Goal: Task Accomplishment & Management: Manage account settings

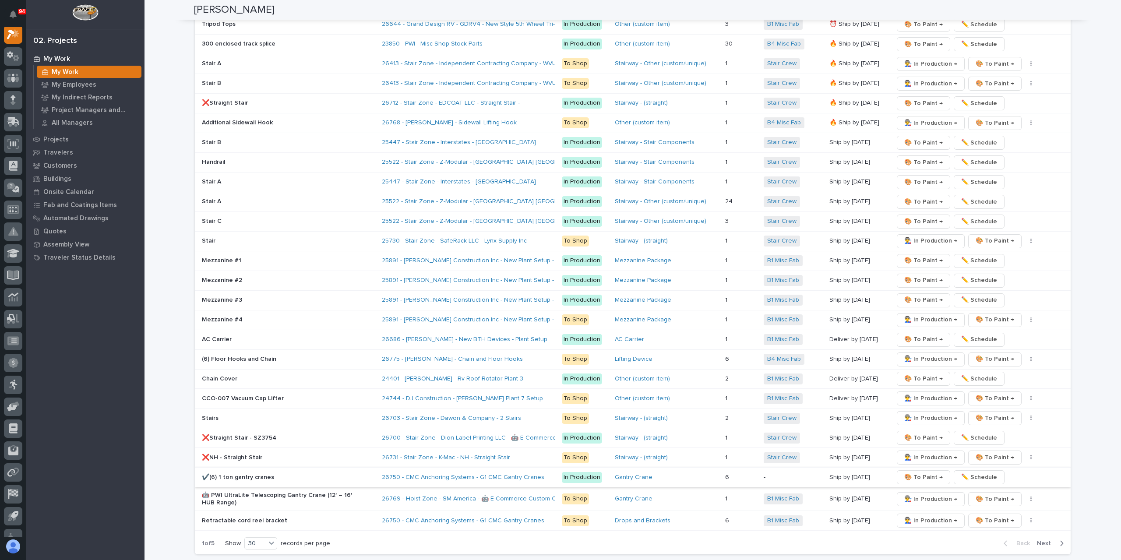
scroll to position [1665, 0]
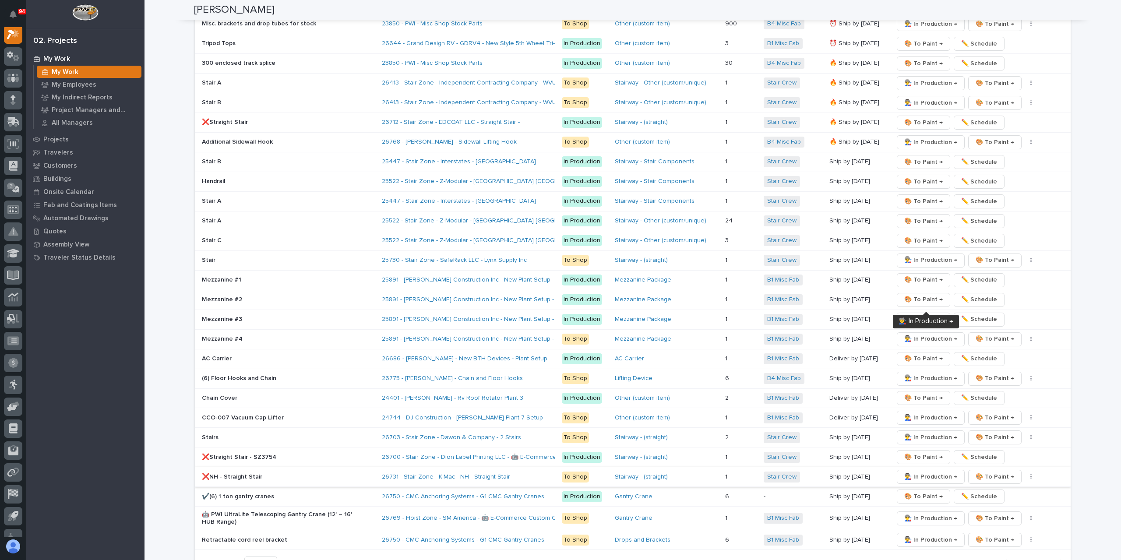
click at [915, 472] on span "👨‍🏭 In Production →" at bounding box center [930, 477] width 53 height 11
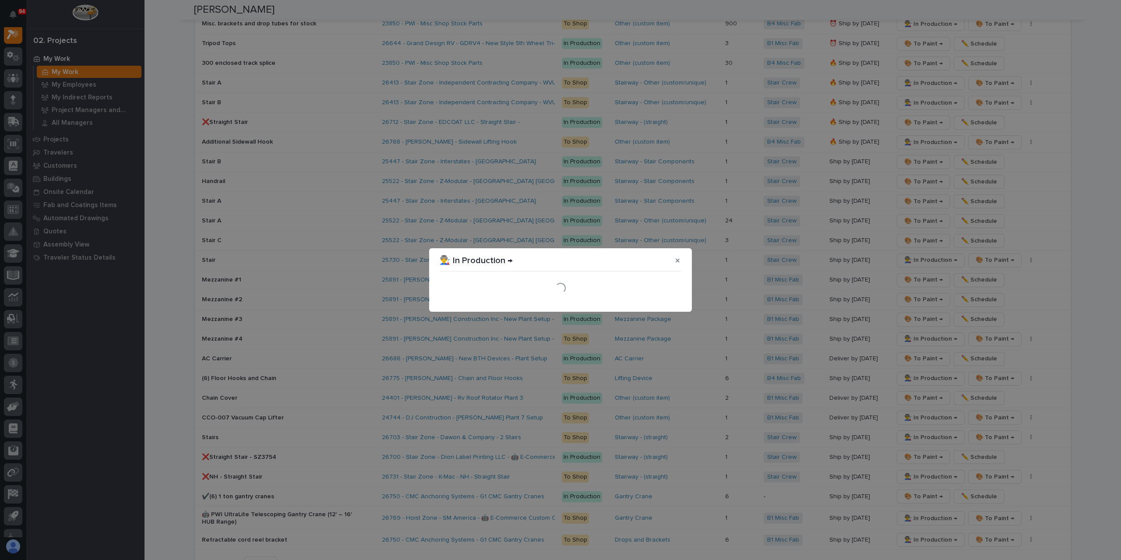
click at [663, 302] on div "Loading..." at bounding box center [560, 288] width 246 height 31
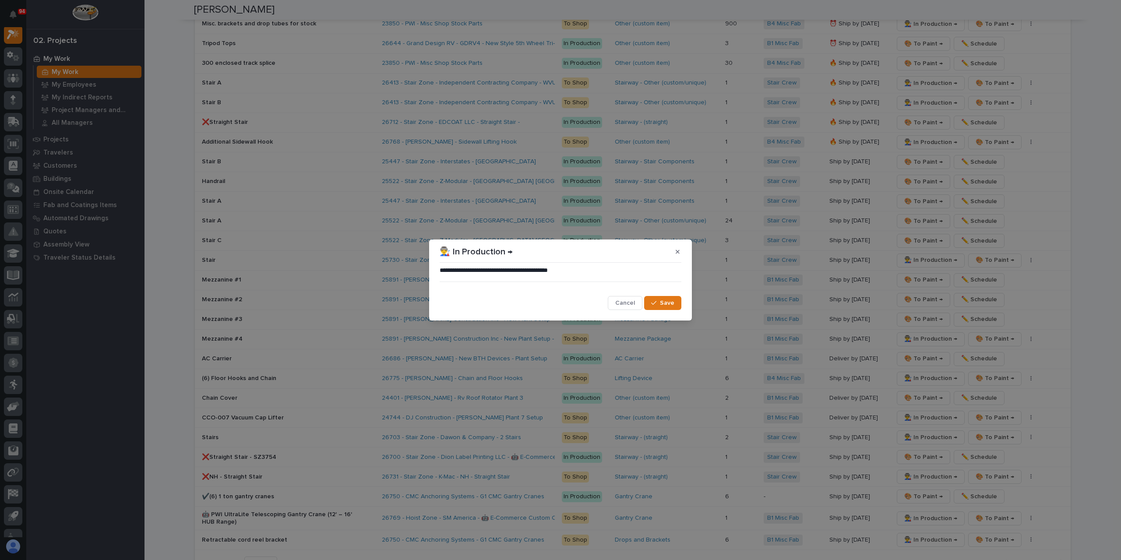
click at [663, 302] on span "Save" at bounding box center [667, 303] width 14 height 8
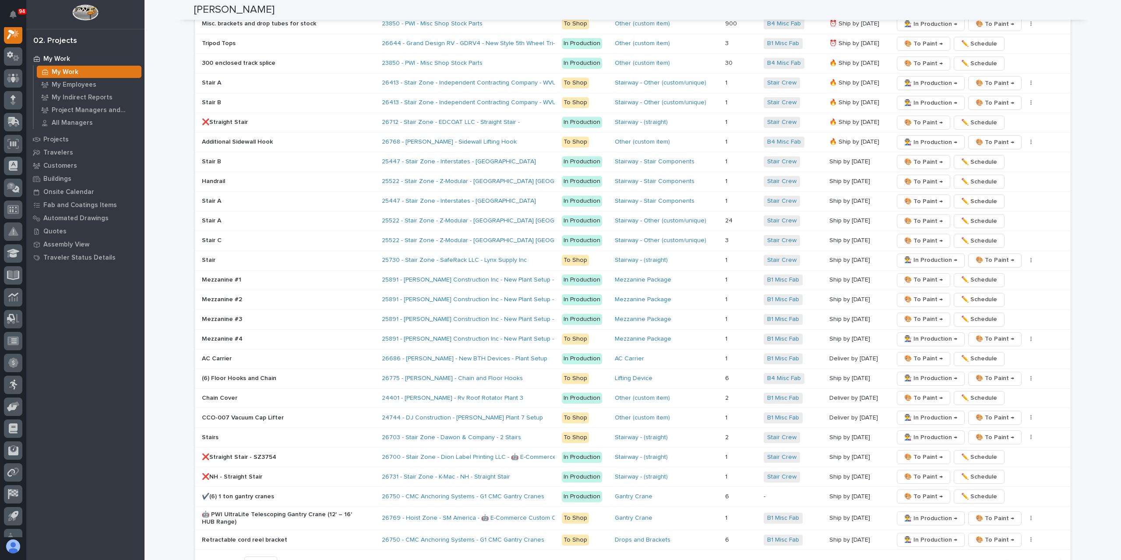
click at [1045, 559] on span "Next" at bounding box center [1046, 563] width 19 height 8
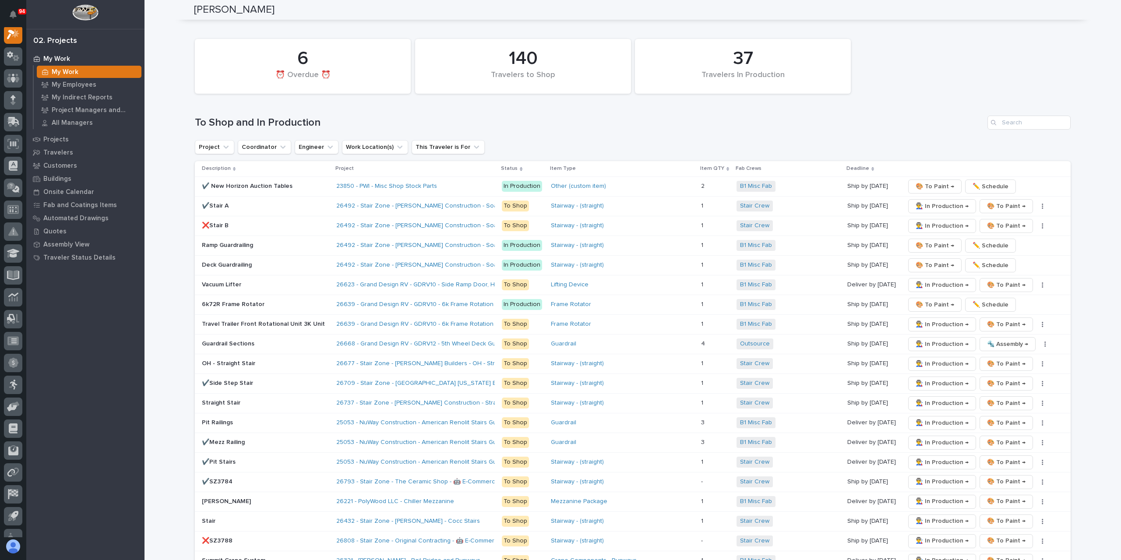
scroll to position [1357, 0]
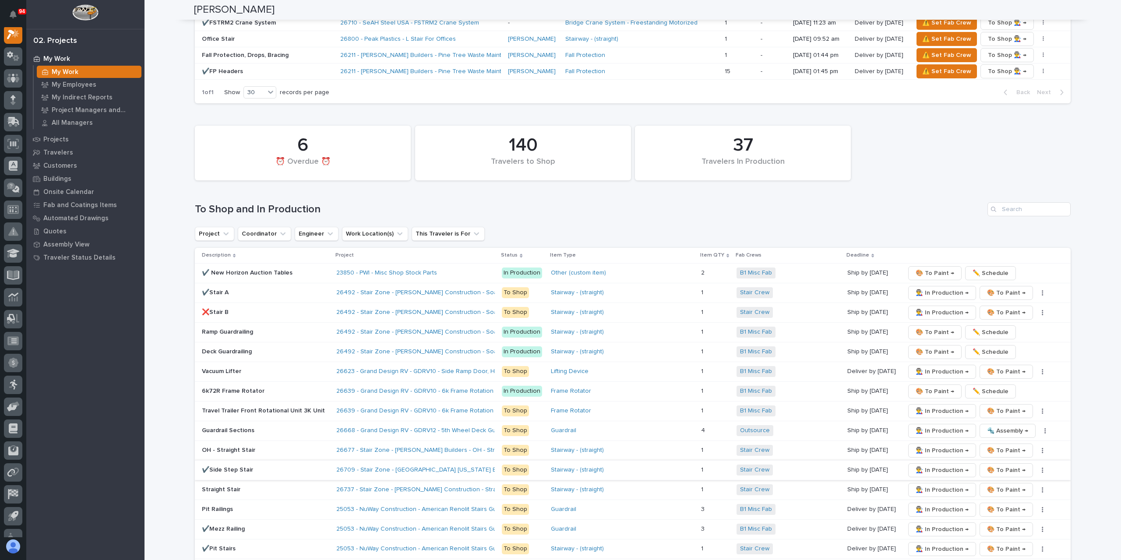
click at [937, 465] on span "👨‍🏭 In Production →" at bounding box center [942, 470] width 53 height 11
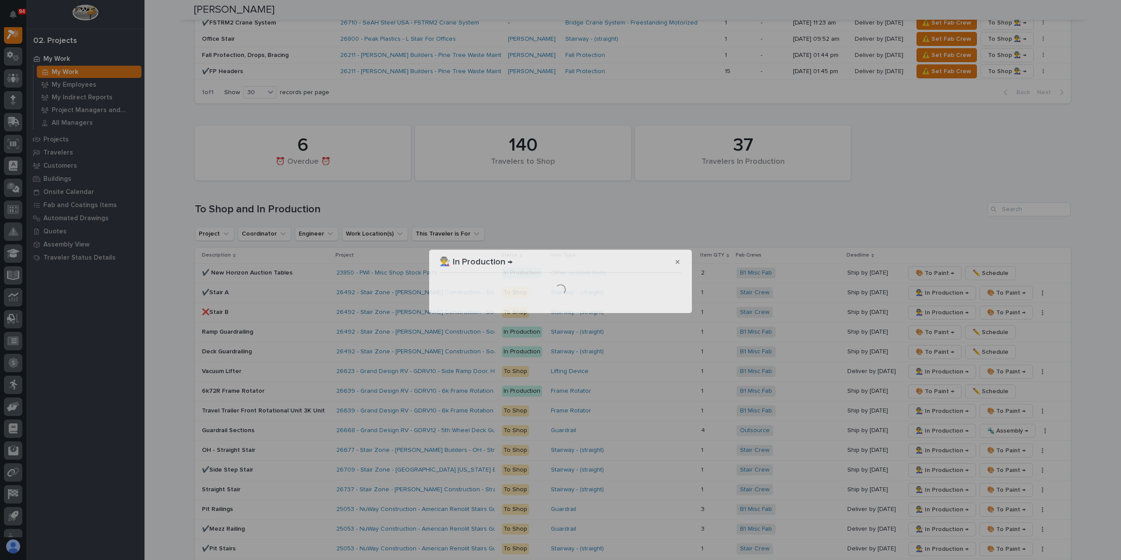
click at [667, 303] on section "👨‍🏭 In Production → Loading..." at bounding box center [560, 281] width 263 height 63
click at [670, 301] on div "Loading..." at bounding box center [561, 289] width 242 height 26
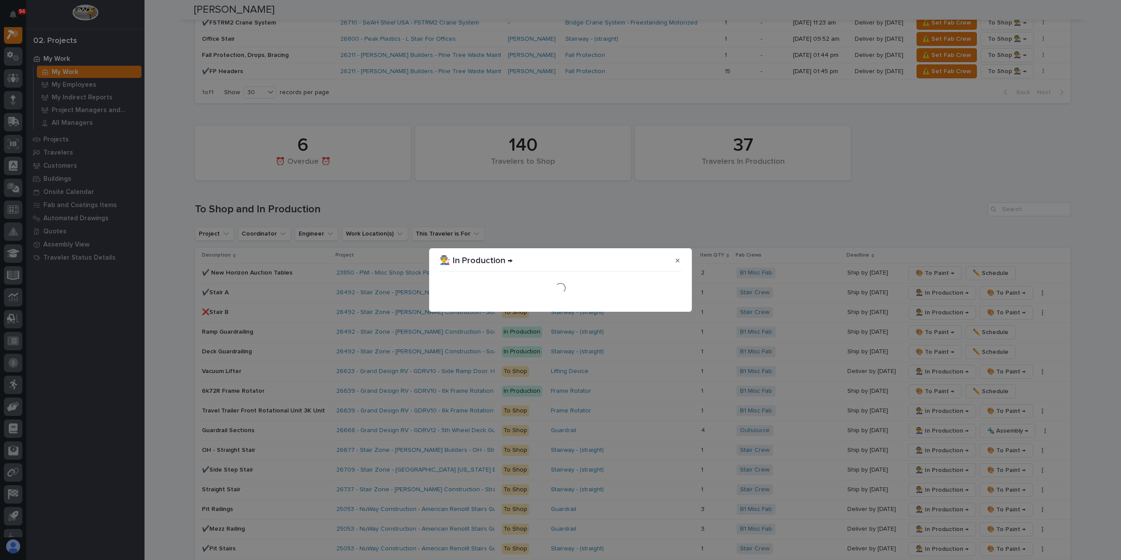
click at [670, 301] on div "Loading..." at bounding box center [561, 288] width 242 height 26
click at [670, 299] on div "Loading..." at bounding box center [561, 288] width 242 height 26
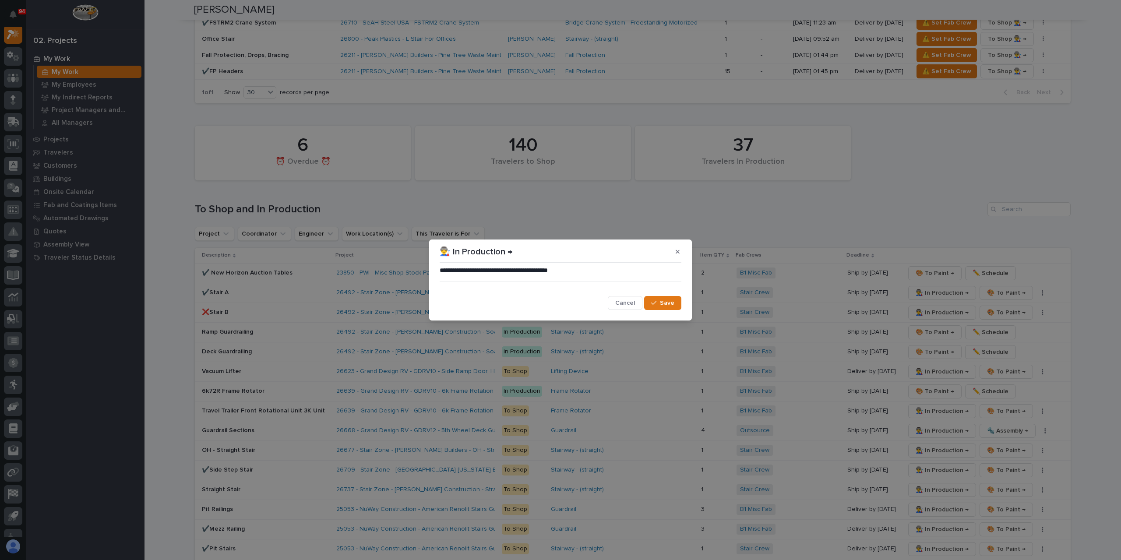
click at [666, 300] on span "Save" at bounding box center [667, 303] width 14 height 8
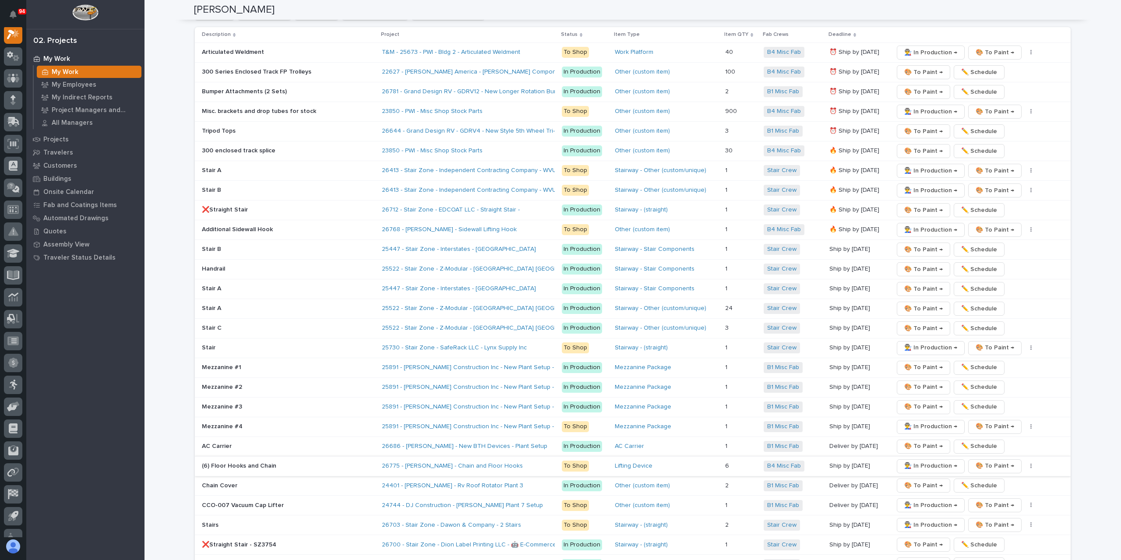
scroll to position [1358, 0]
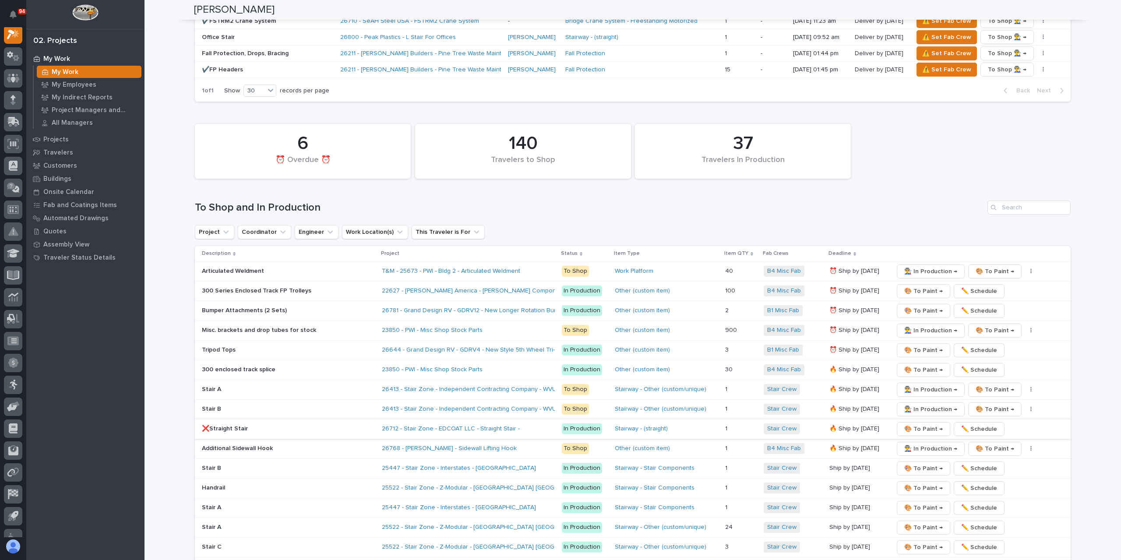
click at [917, 424] on span "🎨 To Paint →" at bounding box center [923, 429] width 39 height 11
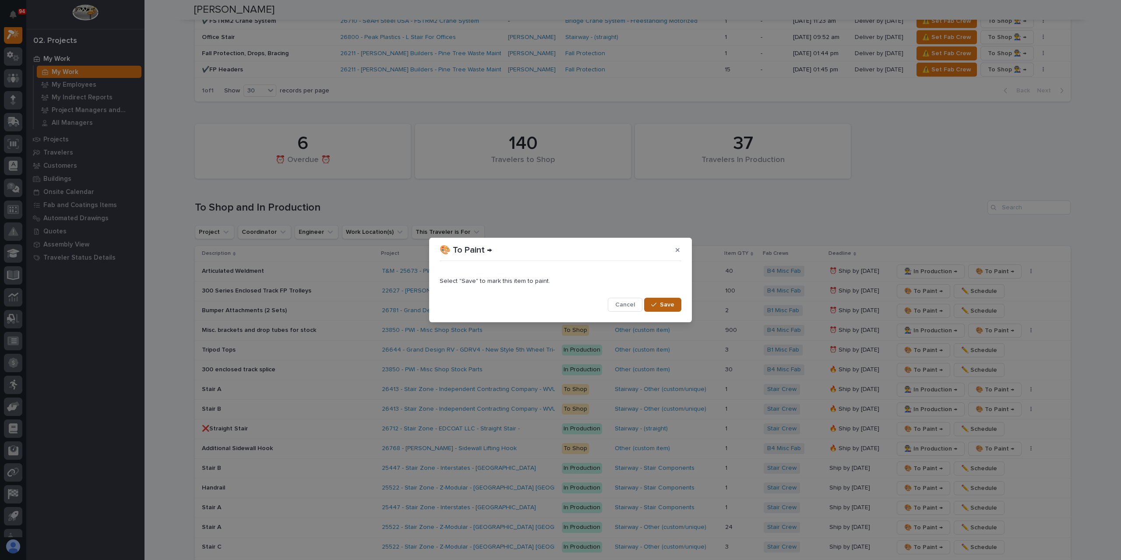
click at [659, 306] on div "button" at bounding box center [655, 305] width 9 height 6
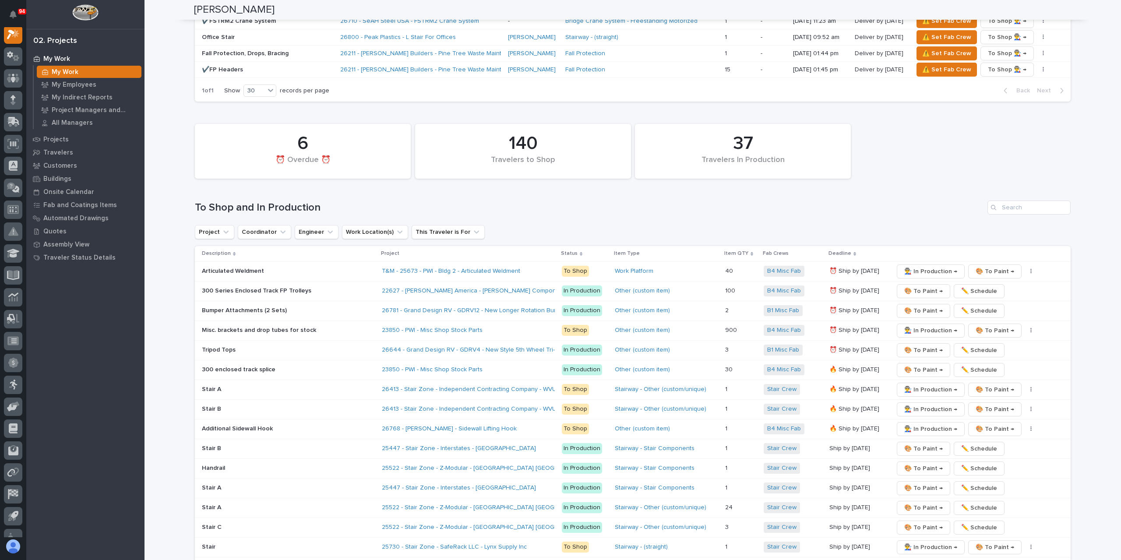
scroll to position [1349, 0]
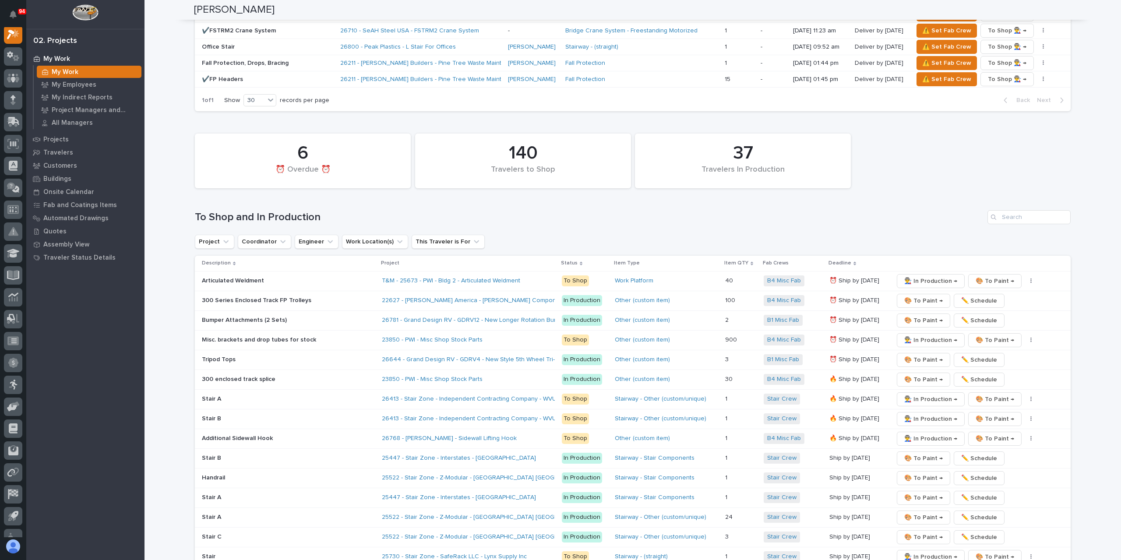
click at [250, 310] on td "Bumper Attachments (2 Sets)" at bounding box center [286, 320] width 183 height 20
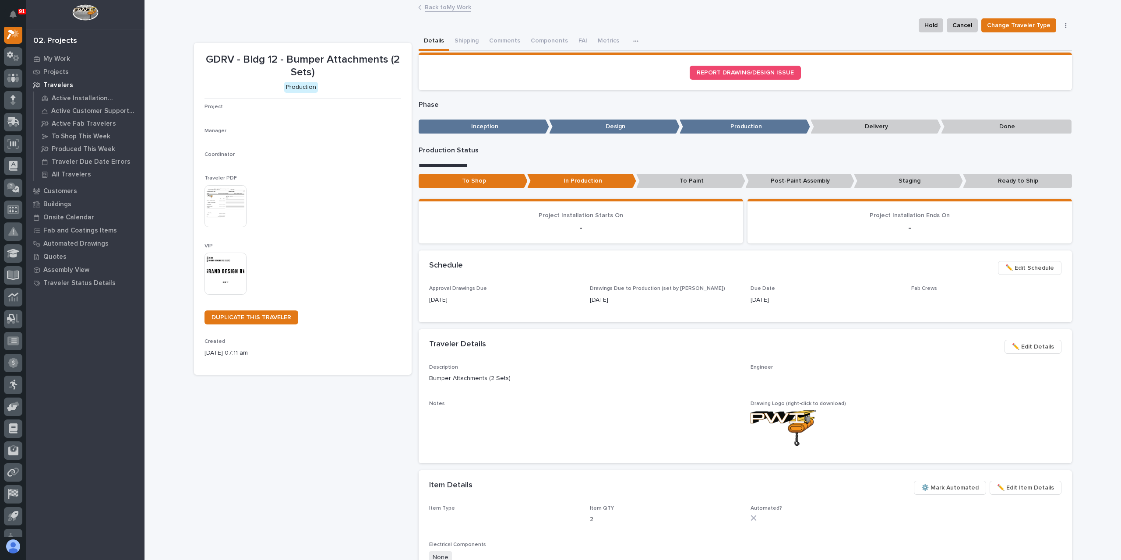
scroll to position [22, 0]
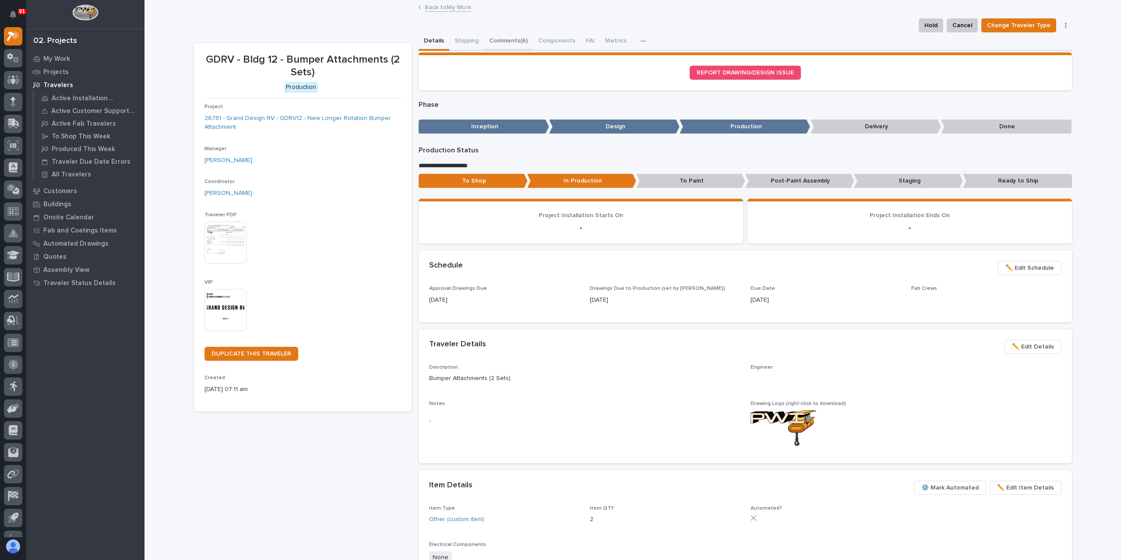
click at [500, 39] on button "Comments (6)" at bounding box center [508, 41] width 49 height 18
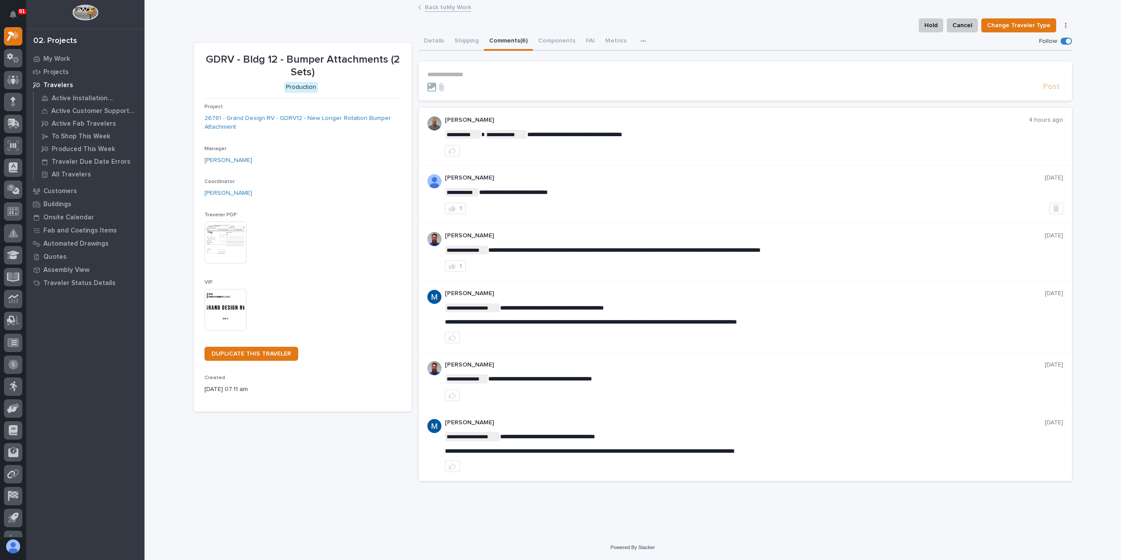
click at [465, 75] on p "**********" at bounding box center [745, 74] width 636 height 7
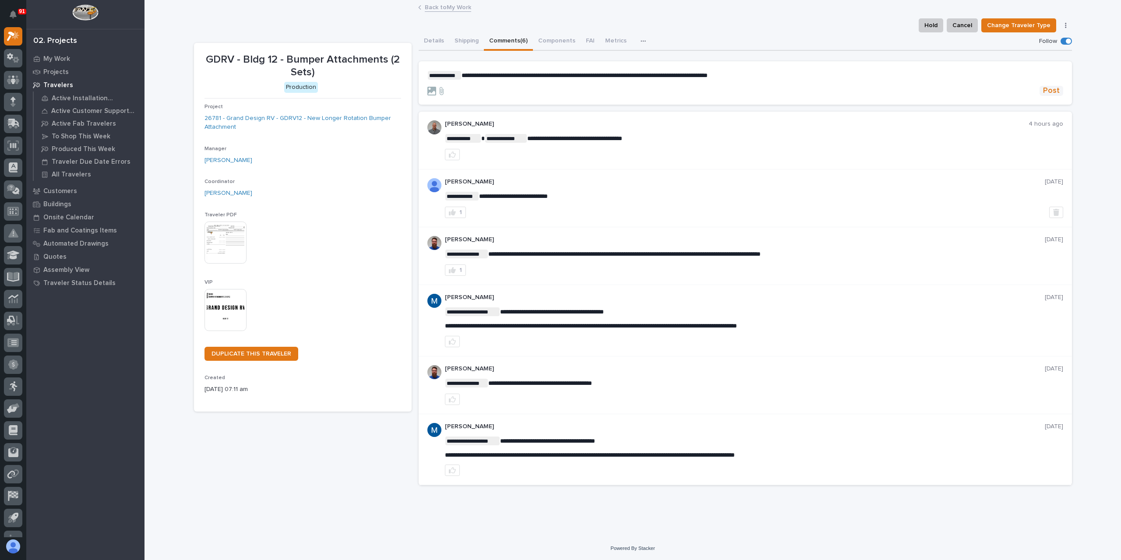
click at [1053, 89] on span "Post" at bounding box center [1051, 91] width 17 height 10
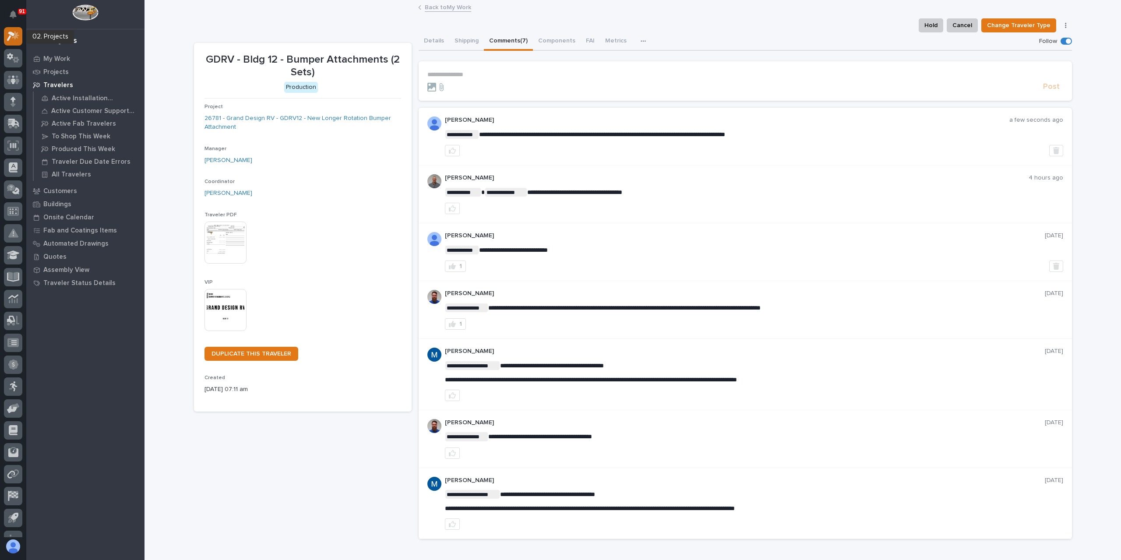
click at [10, 32] on icon at bounding box center [11, 37] width 8 height 10
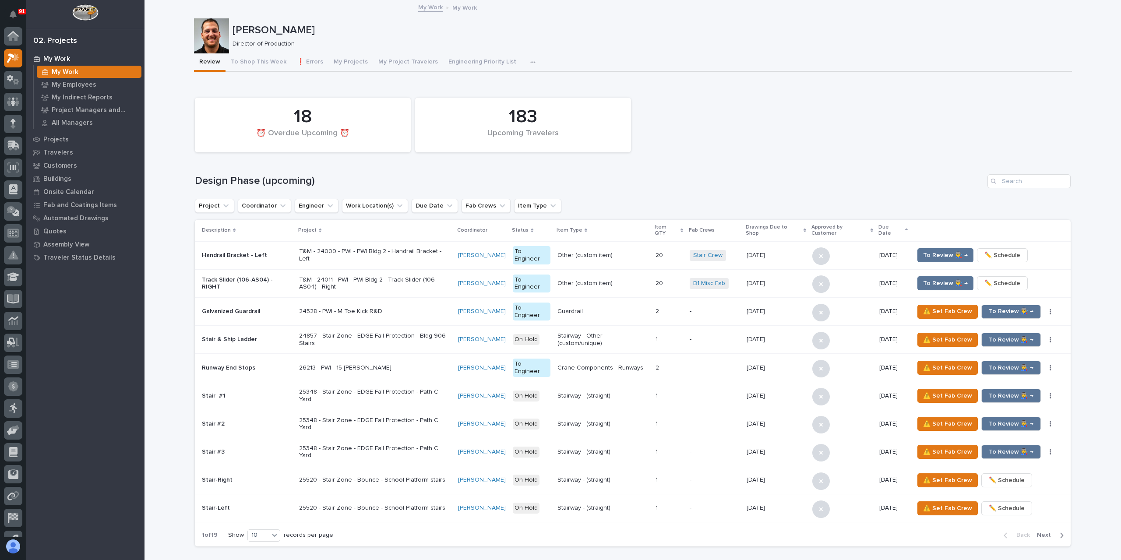
scroll to position [22, 0]
click at [13, 104] on icon at bounding box center [13, 104] width 5 height 5
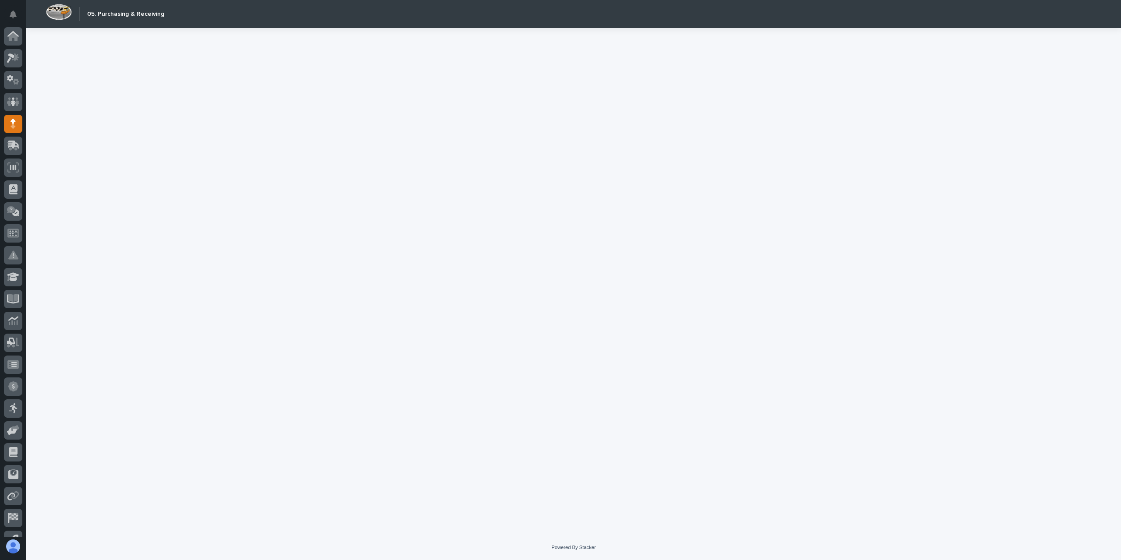
scroll to position [37, 0]
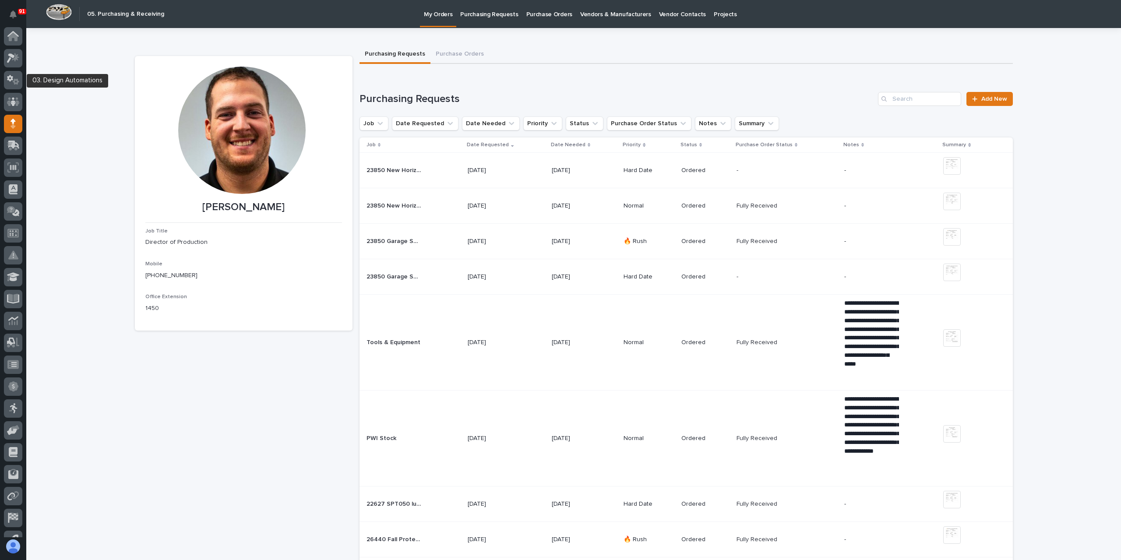
click at [12, 67] on div at bounding box center [13, 60] width 18 height 22
click at [13, 66] on div at bounding box center [13, 58] width 18 height 18
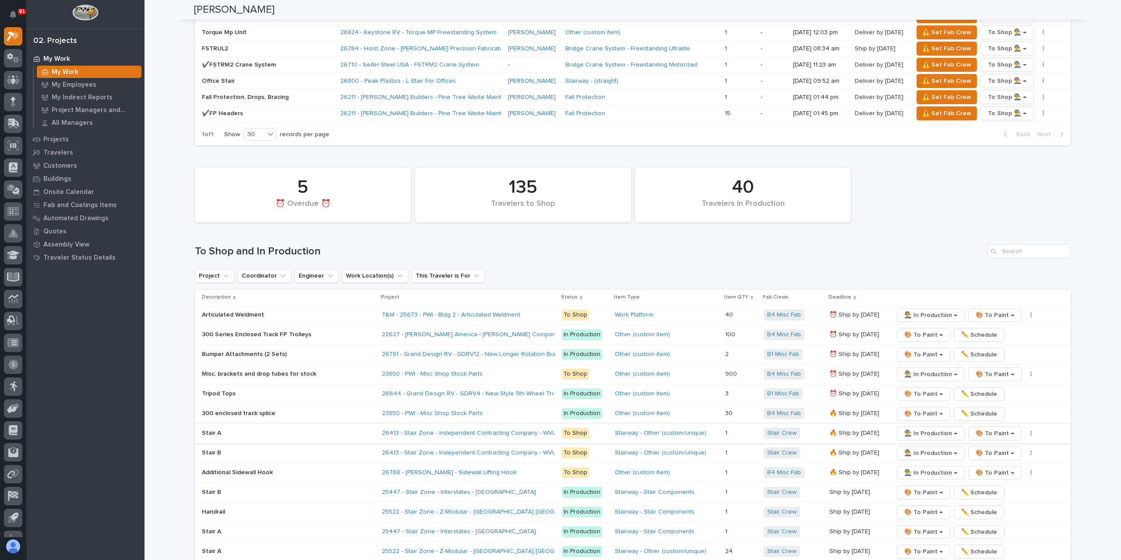
scroll to position [1226, 0]
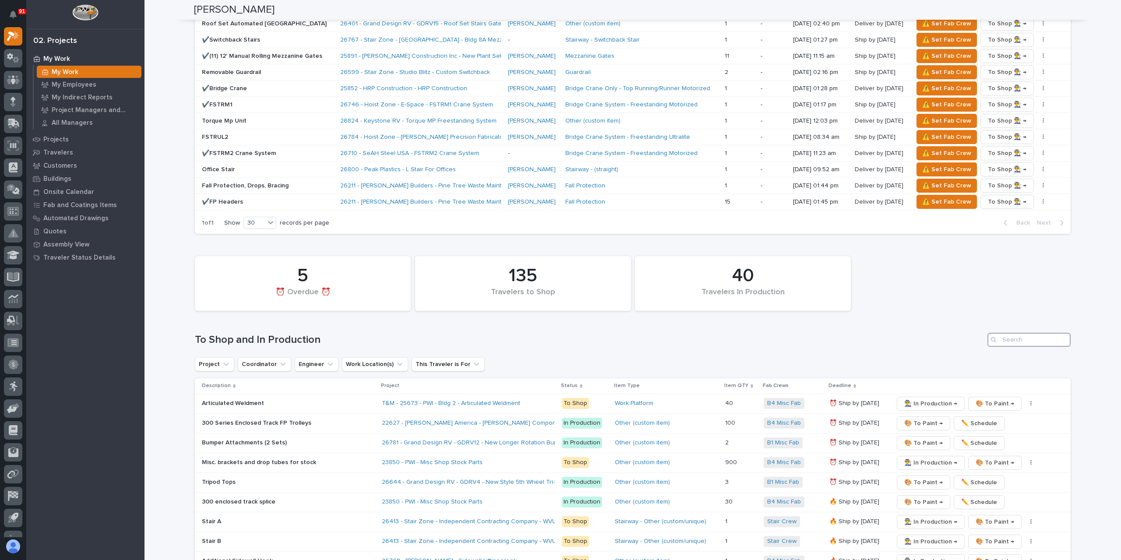
click at [1024, 333] on input "Search" at bounding box center [1028, 340] width 83 height 14
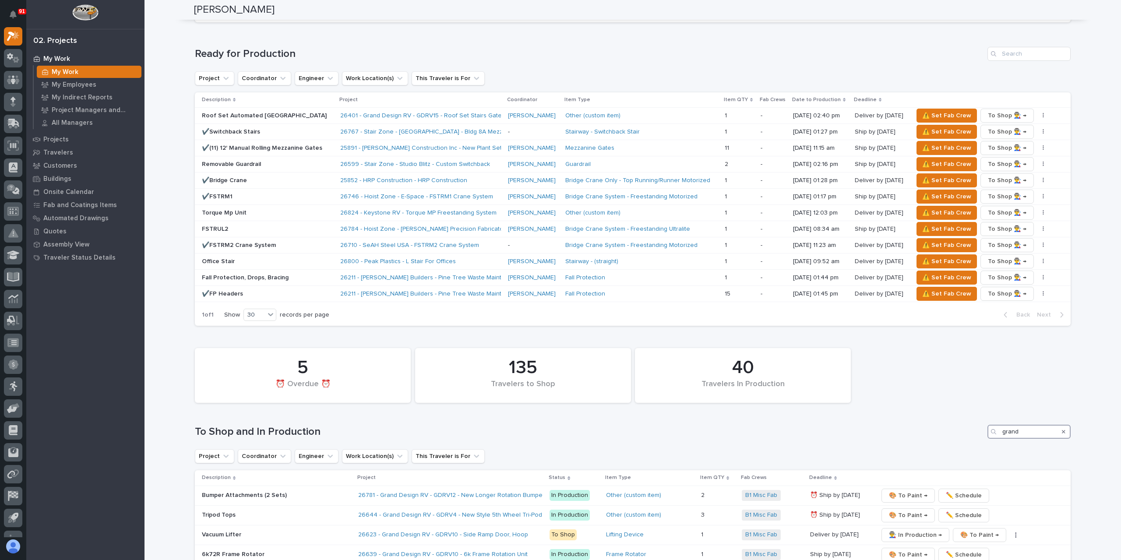
scroll to position [1150, 0]
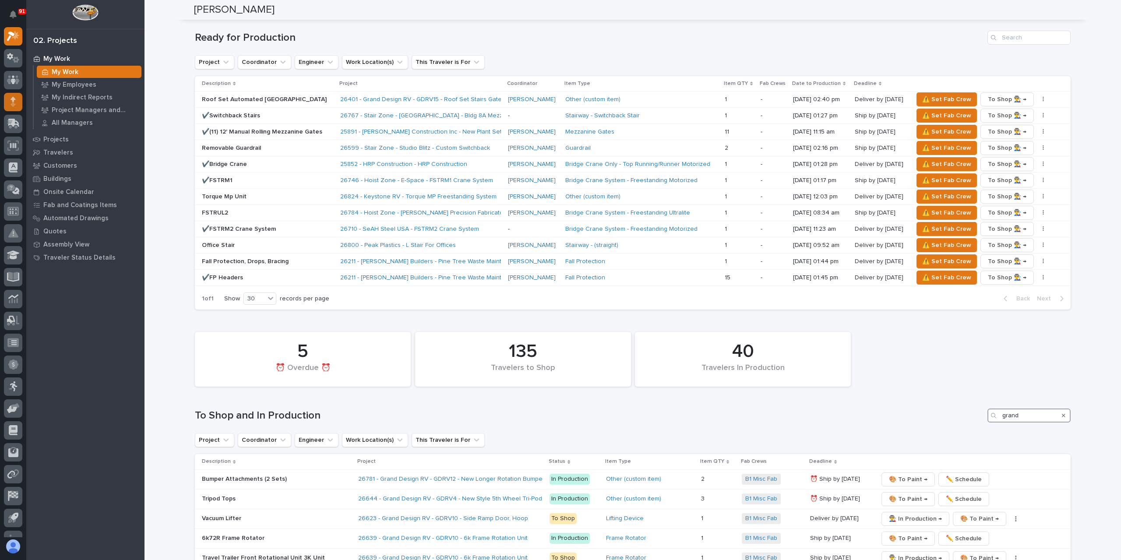
type input "grand"
click at [4, 100] on div at bounding box center [13, 102] width 18 height 18
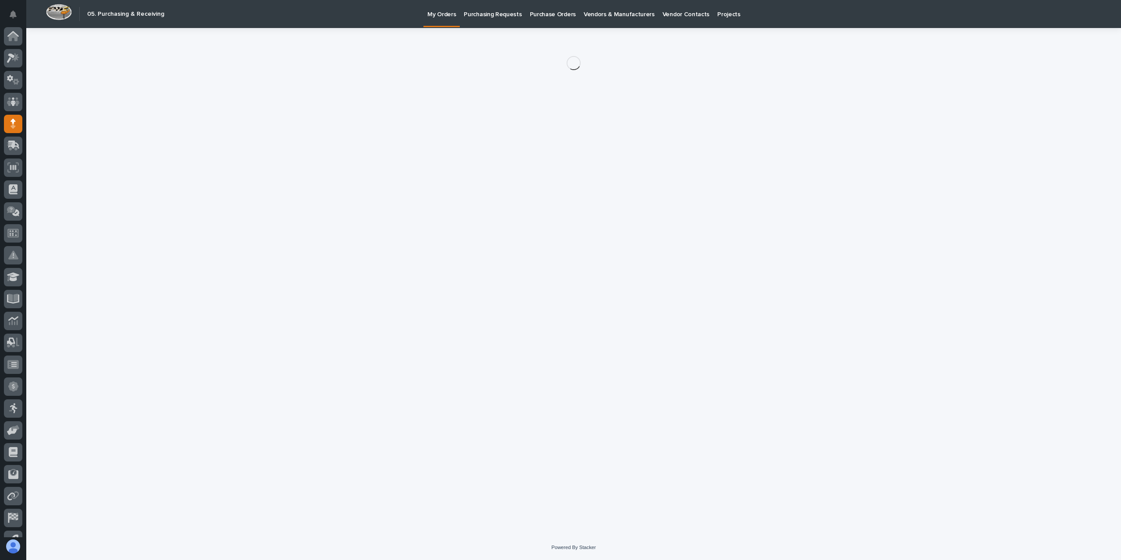
scroll to position [37, 0]
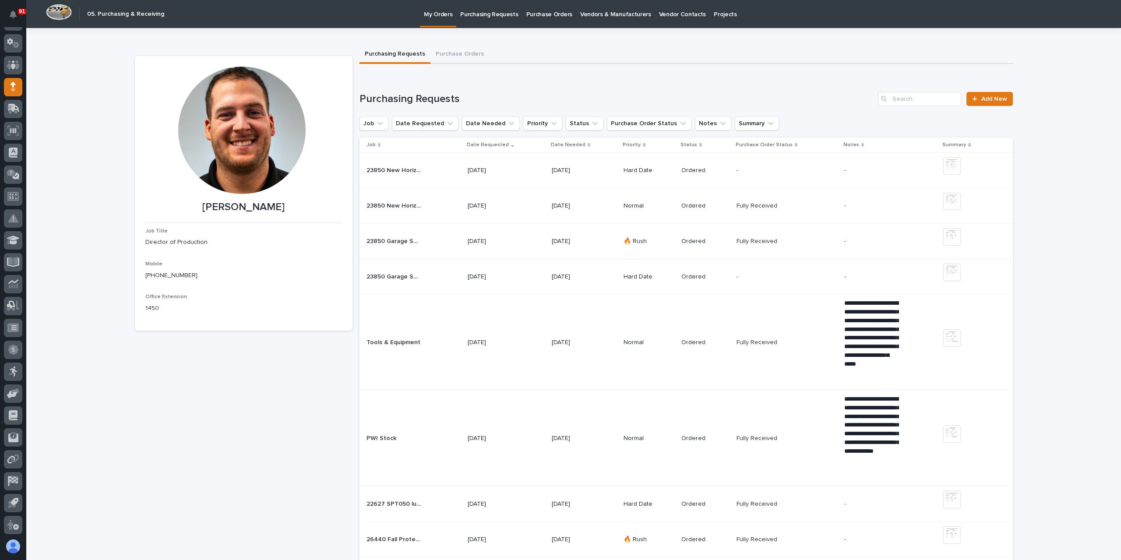
click at [548, 17] on p "Purchase Orders" at bounding box center [549, 9] width 46 height 18
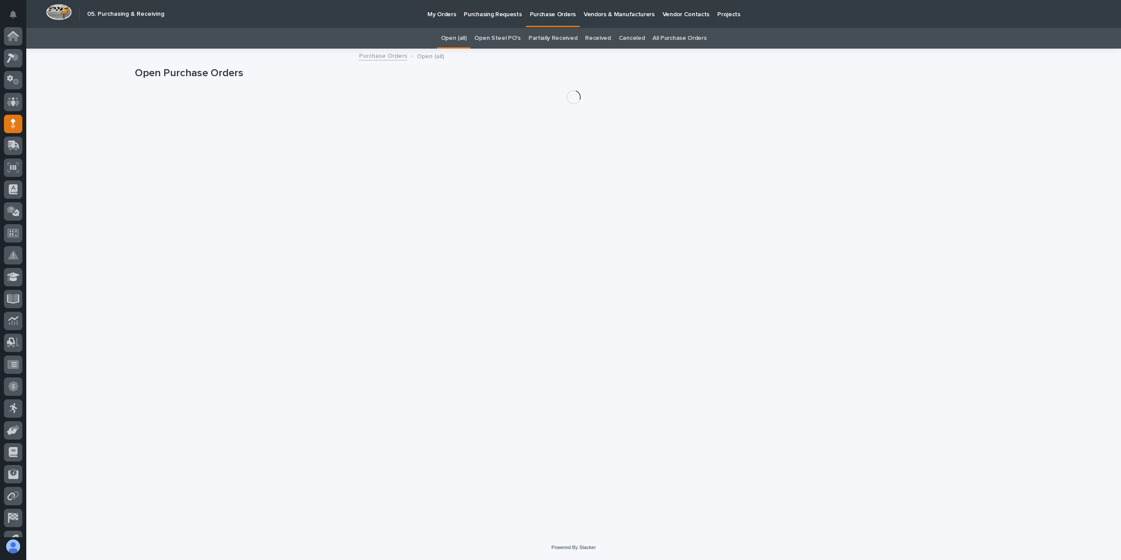
scroll to position [37, 0]
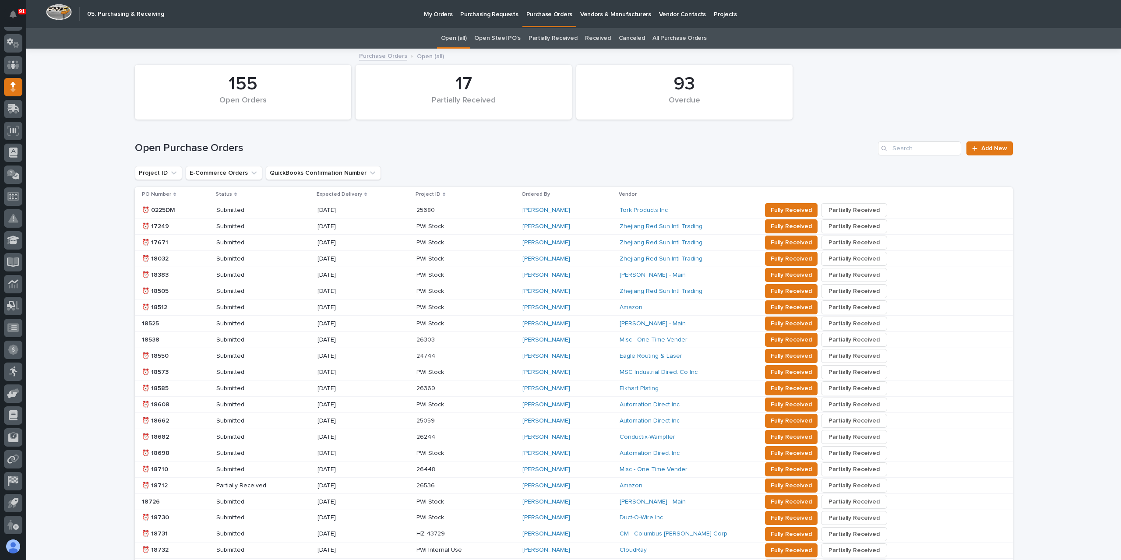
click at [664, 39] on link "All Purchase Orders" at bounding box center [679, 38] width 54 height 21
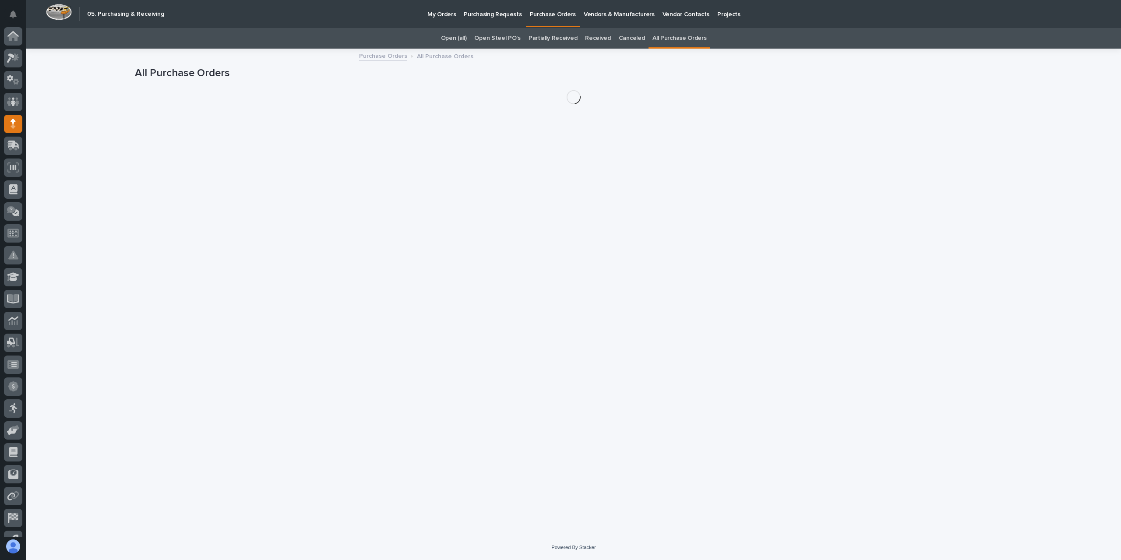
scroll to position [37, 0]
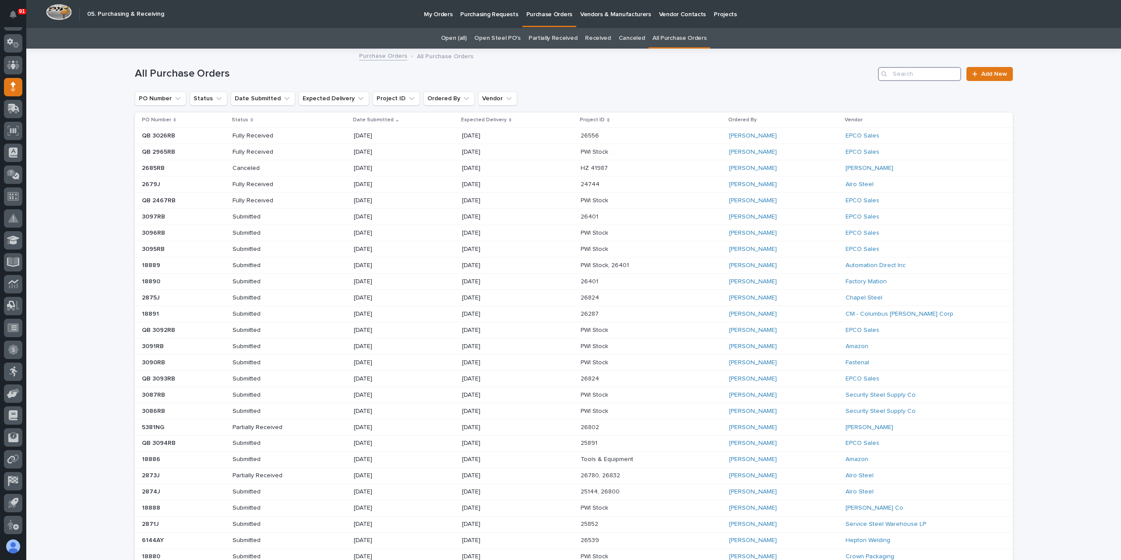
click at [908, 78] on input "Search" at bounding box center [919, 74] width 83 height 14
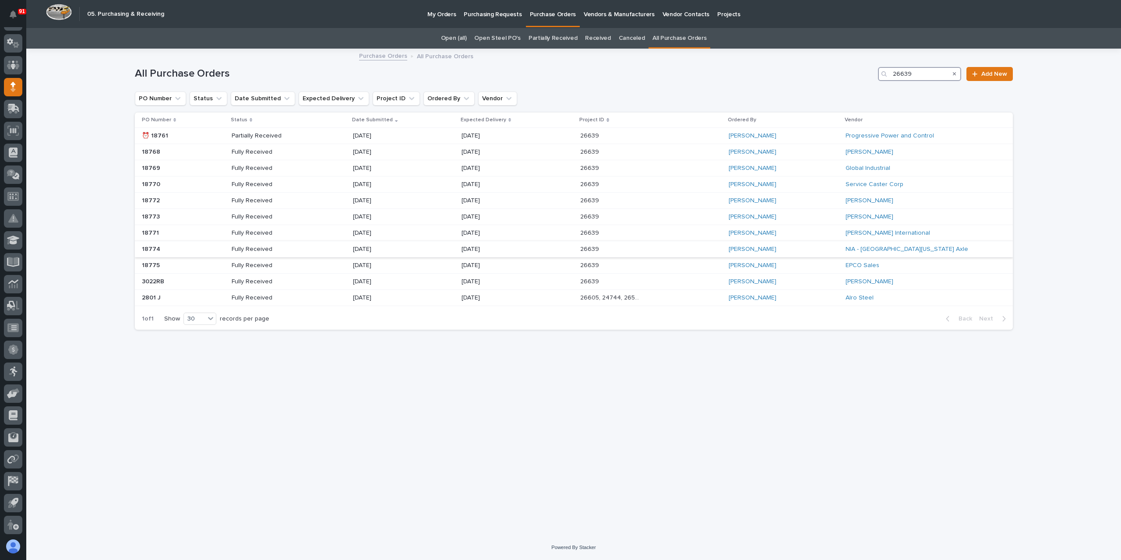
type input "26639"
click at [375, 246] on p "[DATE]" at bounding box center [384, 249] width 63 height 7
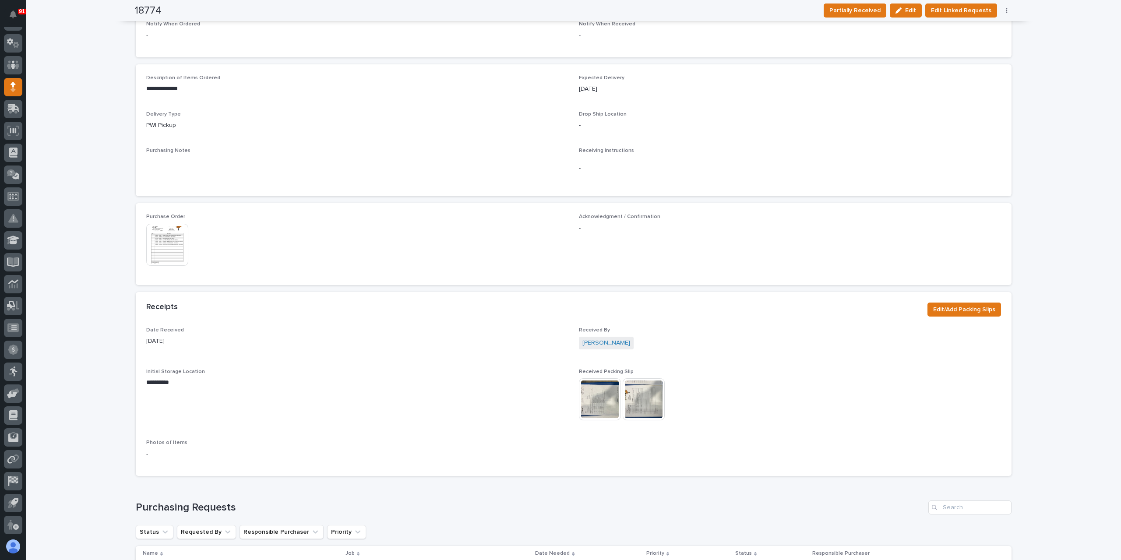
scroll to position [394, 0]
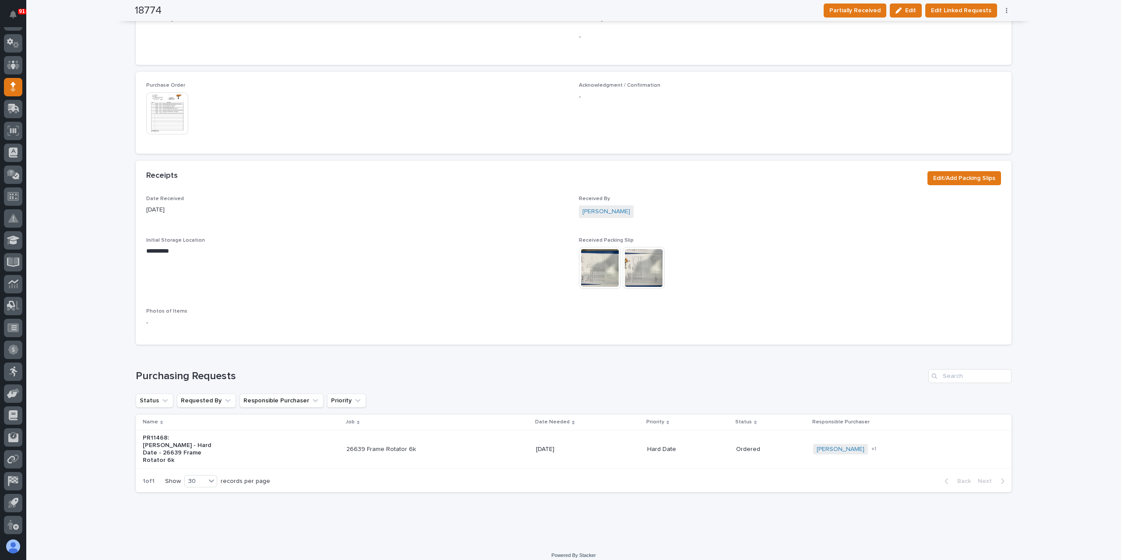
click at [591, 286] on img at bounding box center [600, 268] width 42 height 42
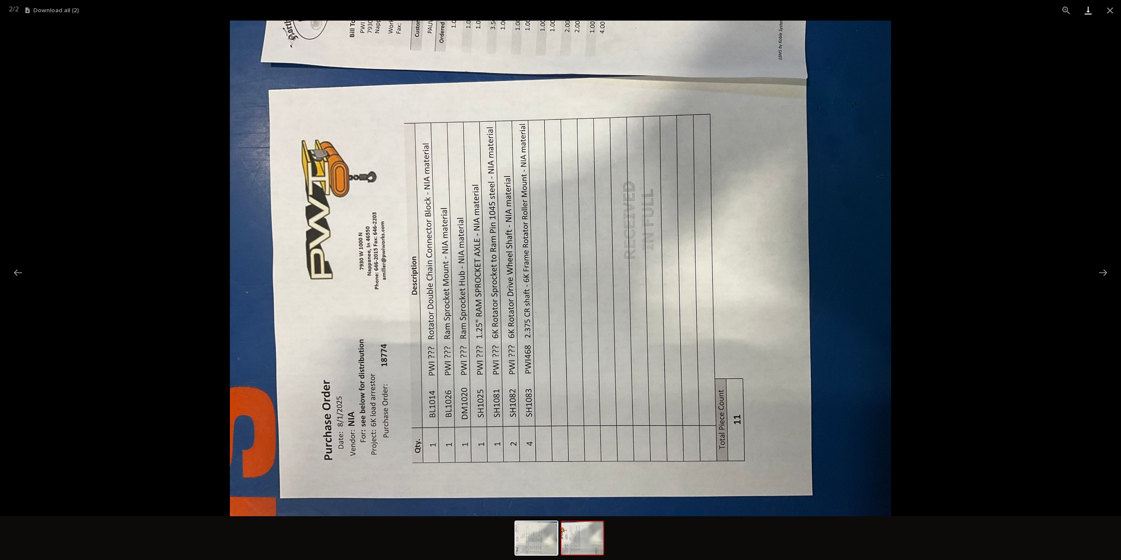
drag, startPoint x: 1105, startPoint y: 9, endPoint x: 1097, endPoint y: 12, distance: 9.1
click at [1105, 9] on button "Close gallery" at bounding box center [1110, 10] width 22 height 21
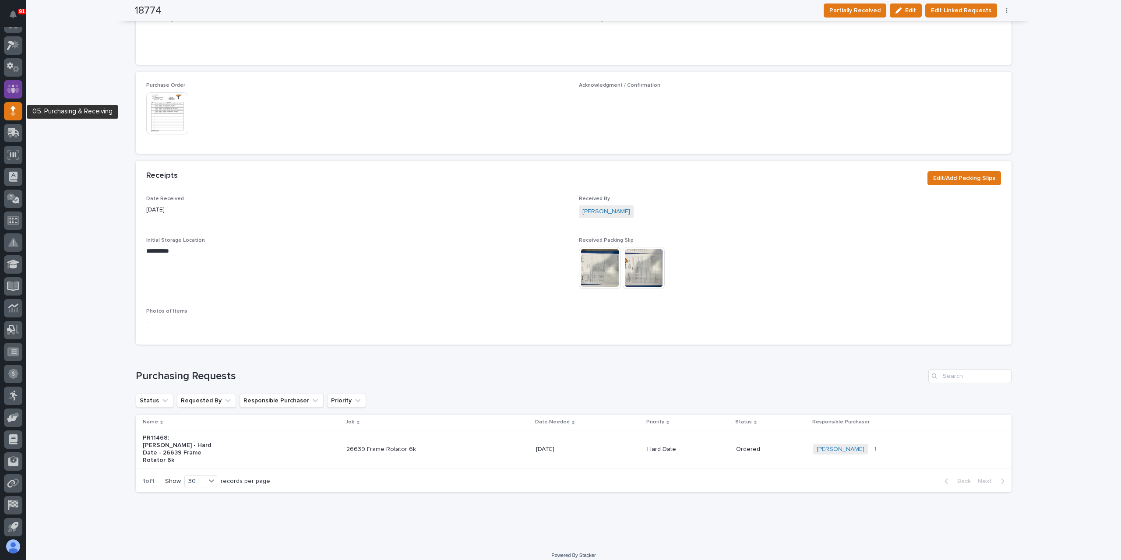
scroll to position [0, 0]
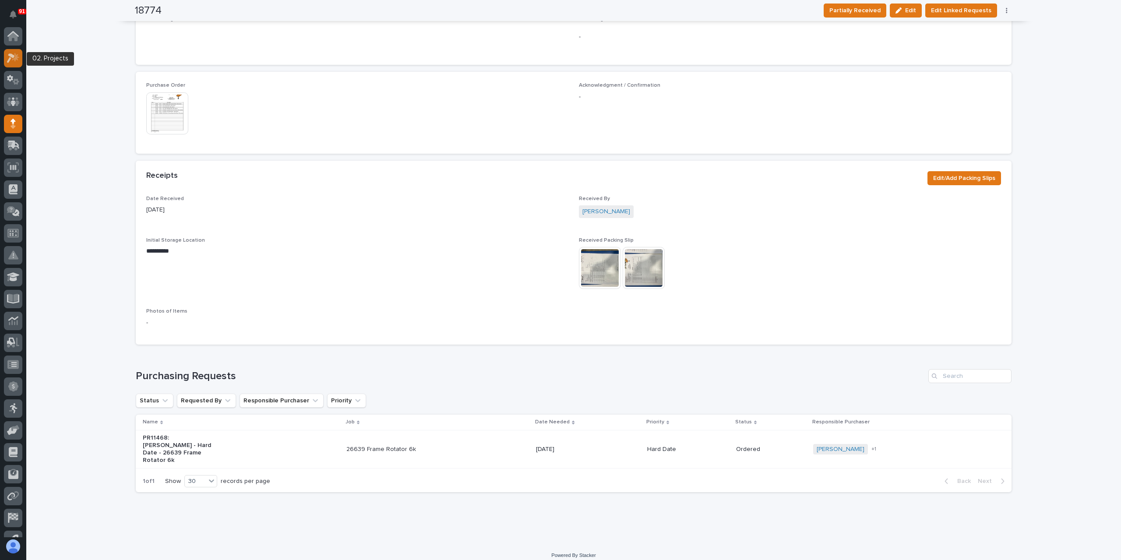
click at [17, 56] on icon at bounding box center [15, 57] width 7 height 9
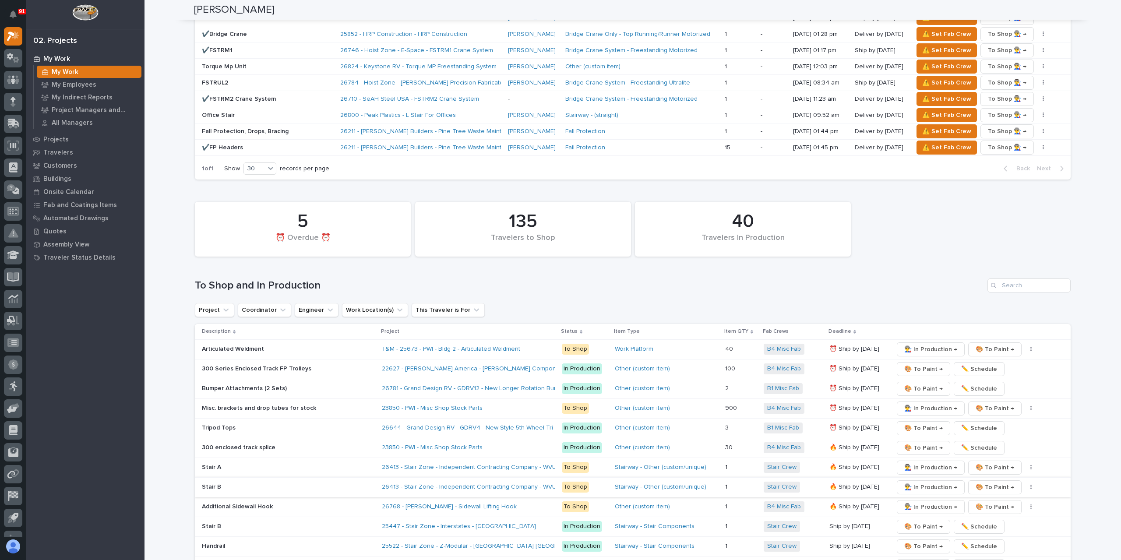
scroll to position [1270, 0]
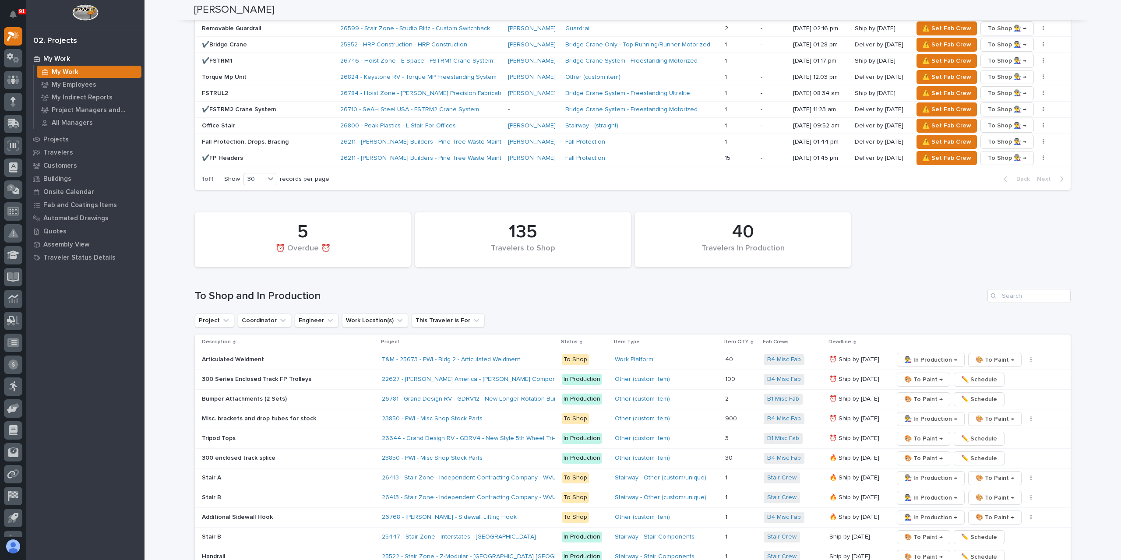
click at [1024, 289] on input "Search" at bounding box center [1028, 296] width 83 height 14
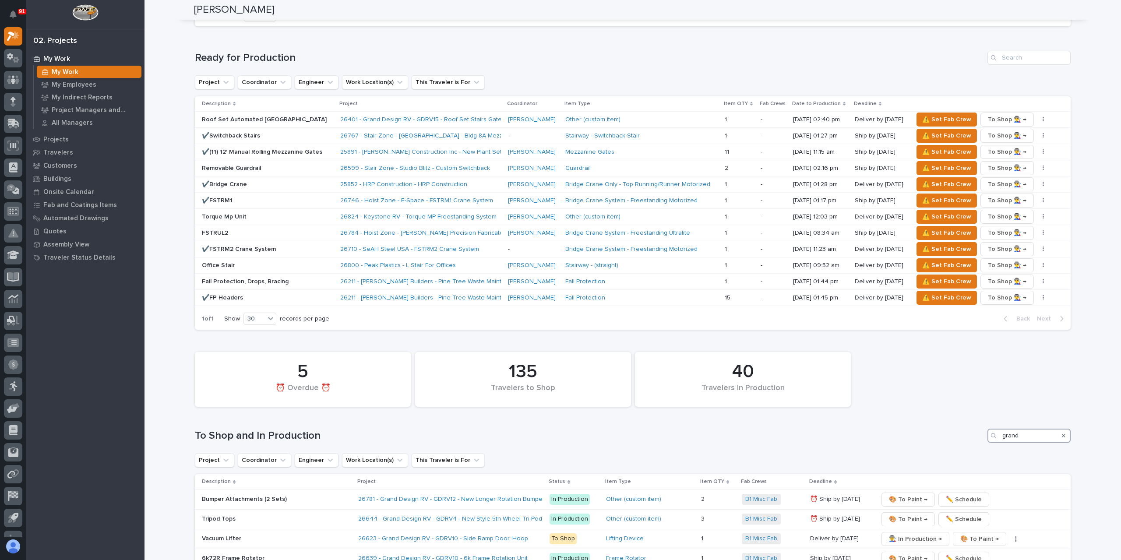
scroll to position [1194, 0]
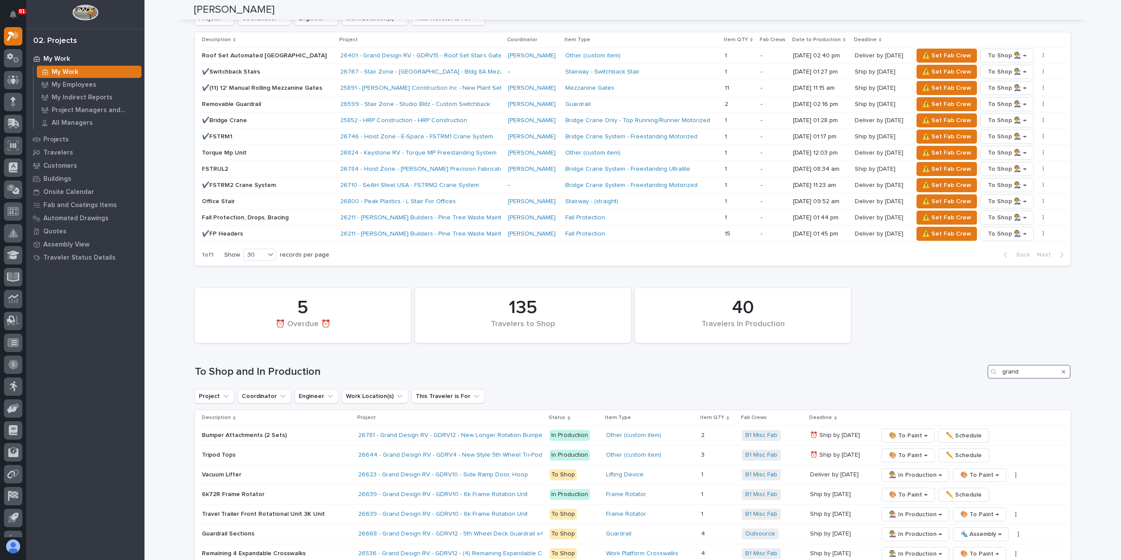
type input "grand"
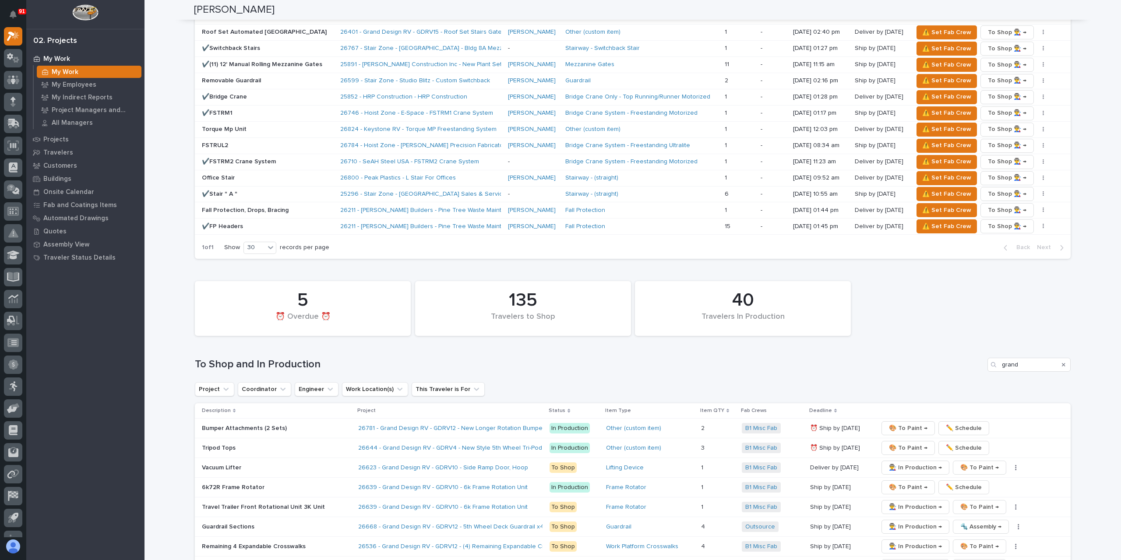
click at [1062, 362] on icon "Search" at bounding box center [1064, 364] width 4 height 5
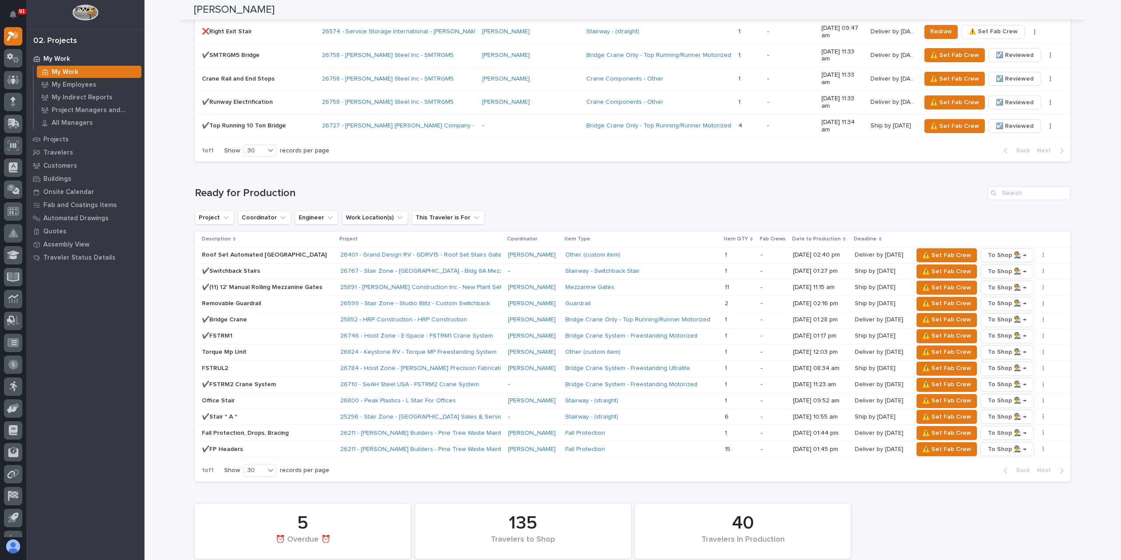
scroll to position [963, 0]
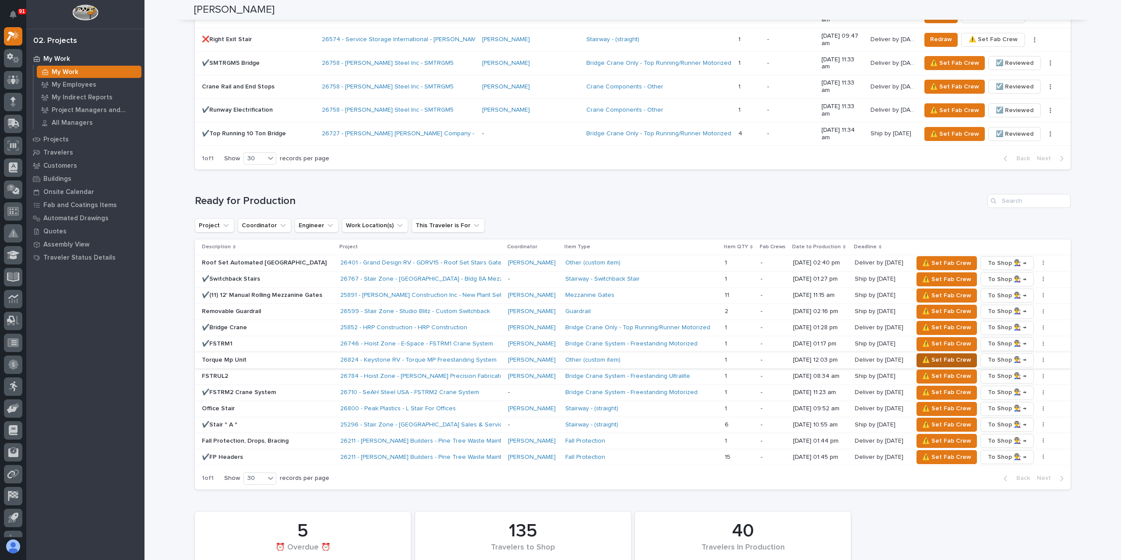
click at [925, 355] on span "⚠️ Set Fab Crew" at bounding box center [946, 360] width 49 height 11
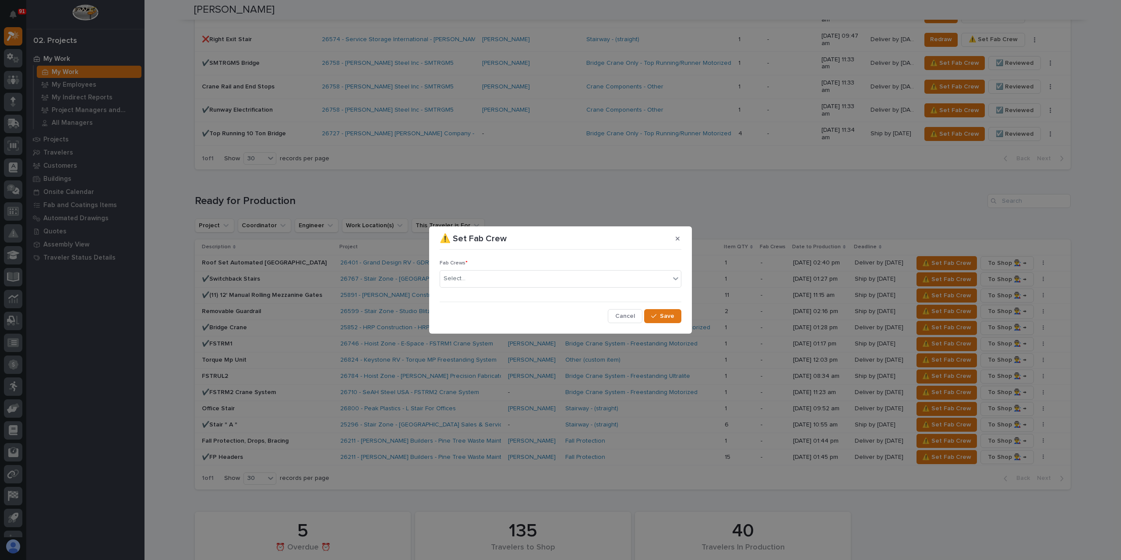
click at [456, 269] on div "Fab Crews * Select..." at bounding box center [561, 277] width 242 height 34
click at [479, 279] on div "Select..." at bounding box center [555, 278] width 230 height 14
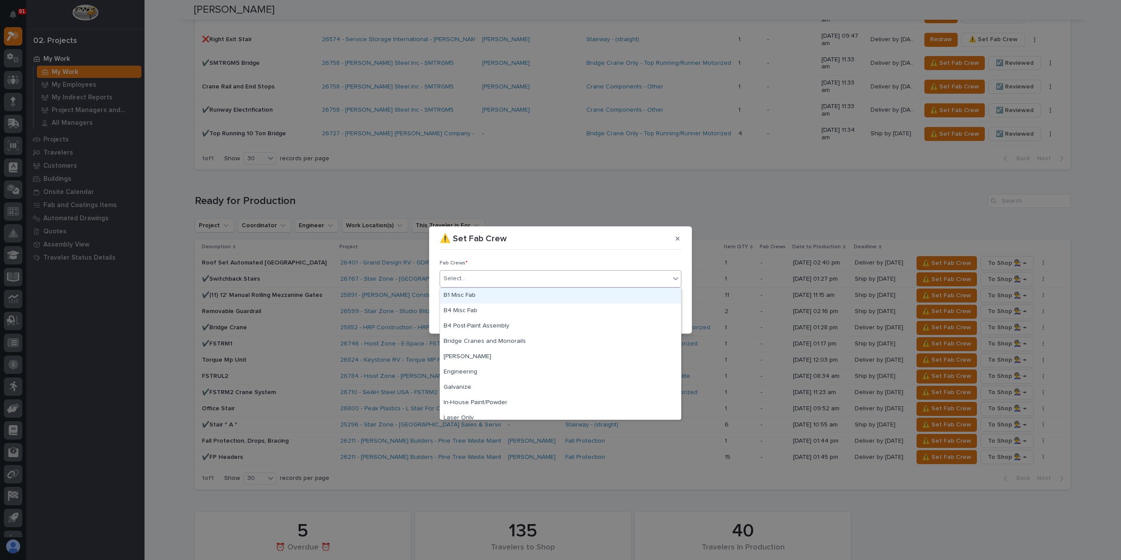
click at [473, 296] on div "B1 Misc Fab" at bounding box center [560, 295] width 241 height 15
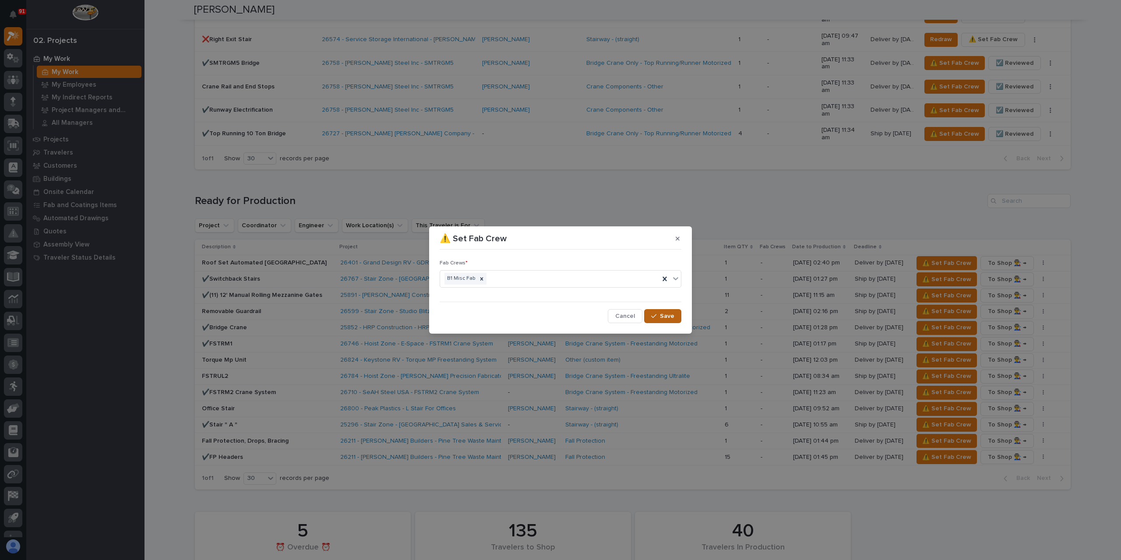
click at [659, 310] on button "Save" at bounding box center [662, 316] width 37 height 14
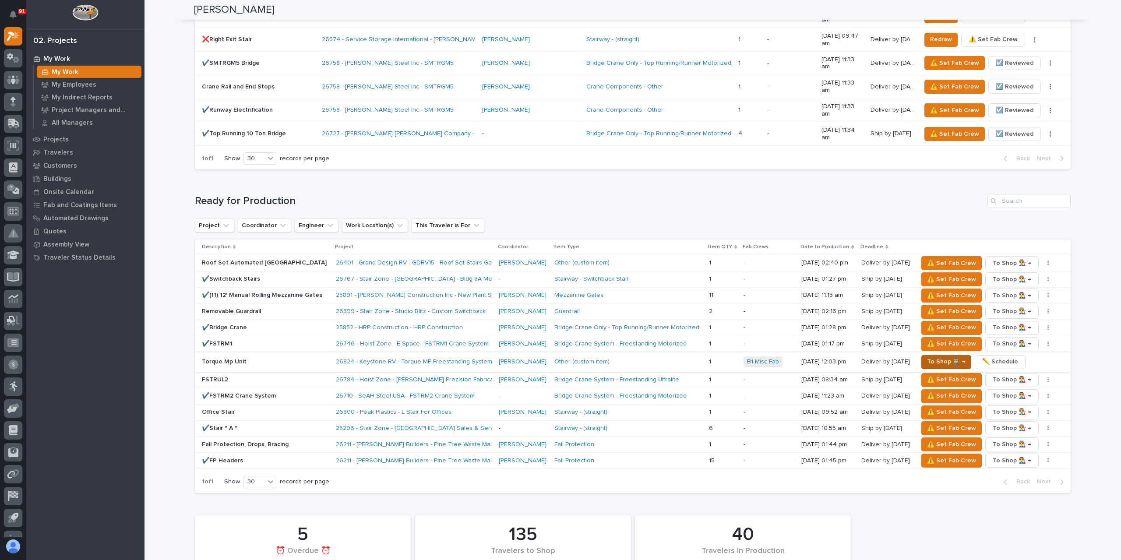
click at [931, 356] on span "To Shop 👨‍🏭 →" at bounding box center [946, 361] width 39 height 11
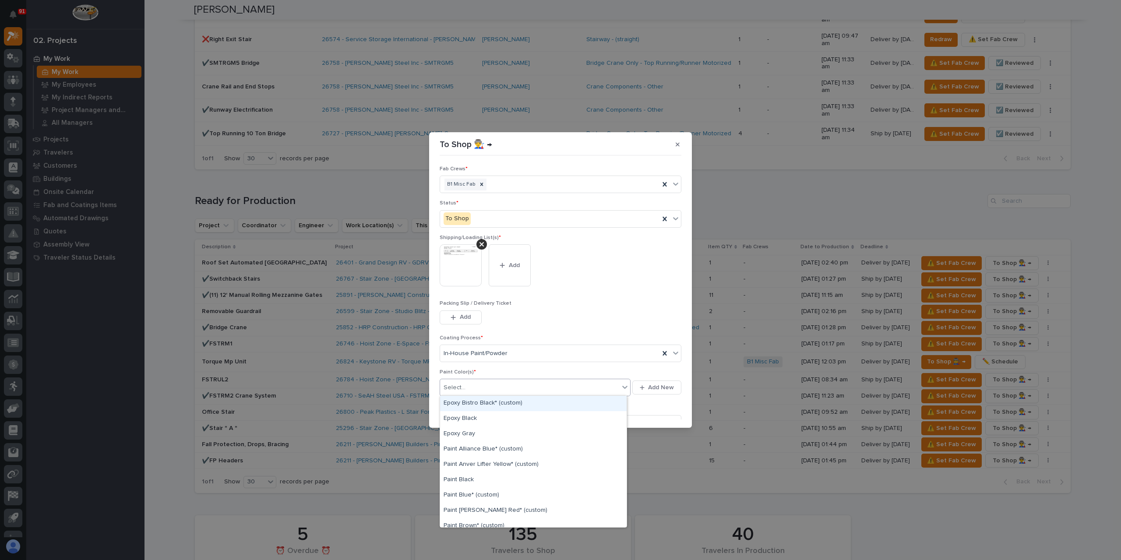
click at [474, 385] on div "Select..." at bounding box center [529, 388] width 179 height 14
click at [476, 437] on div "Paint Black" at bounding box center [533, 436] width 187 height 15
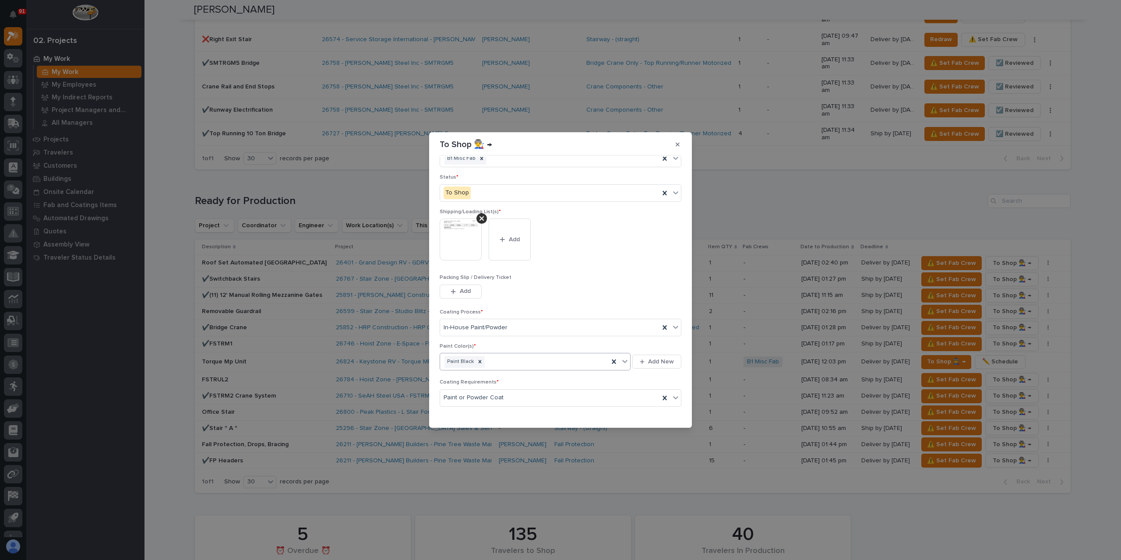
scroll to position [47, 0]
click at [665, 407] on button "Save" at bounding box center [662, 414] width 37 height 14
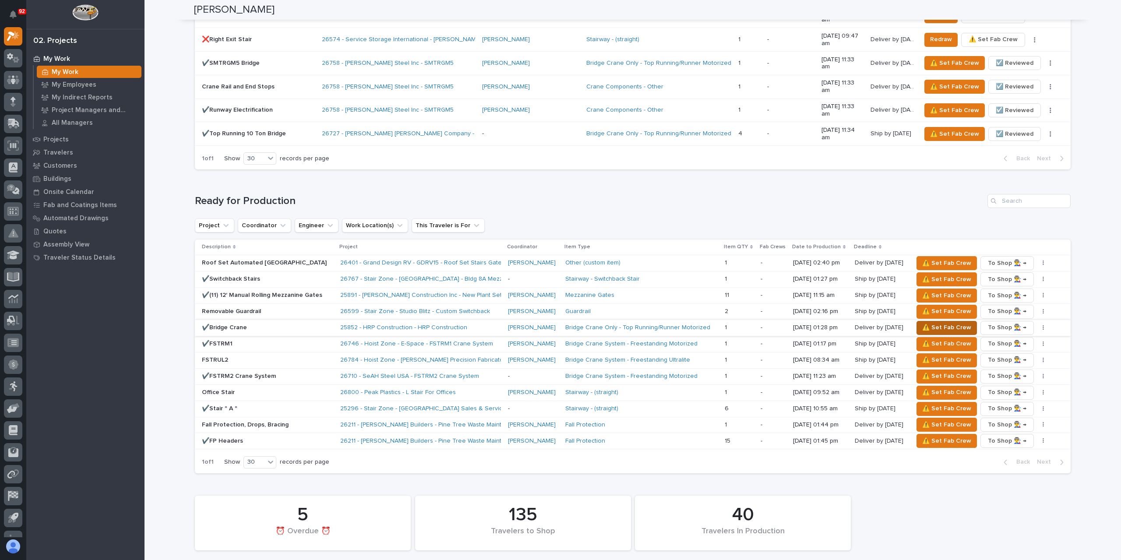
click at [926, 322] on span "⚠️ Set Fab Crew" at bounding box center [946, 327] width 49 height 11
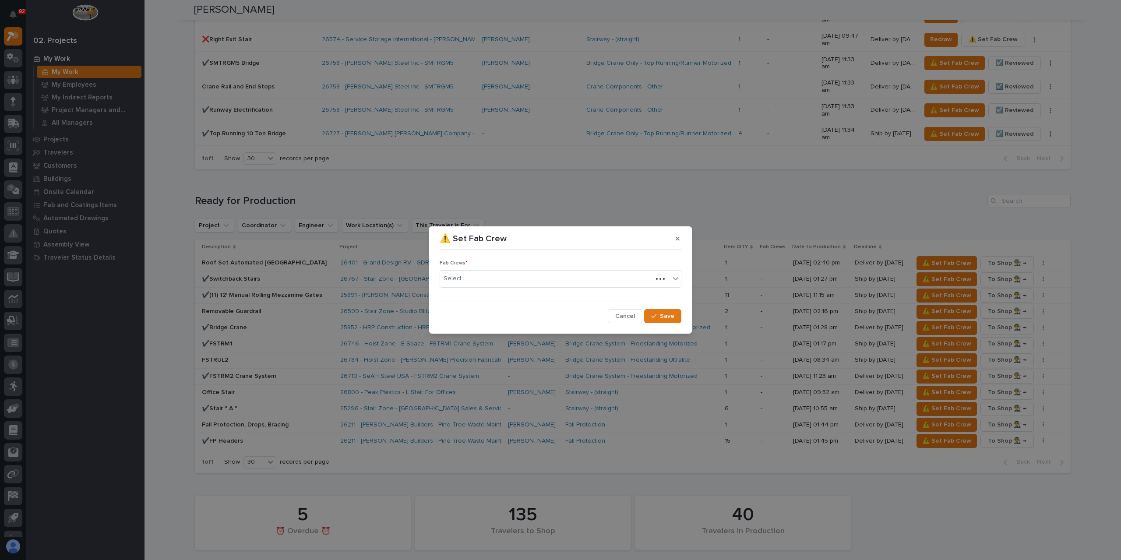
click at [479, 285] on div "Select..." at bounding box center [546, 278] width 212 height 14
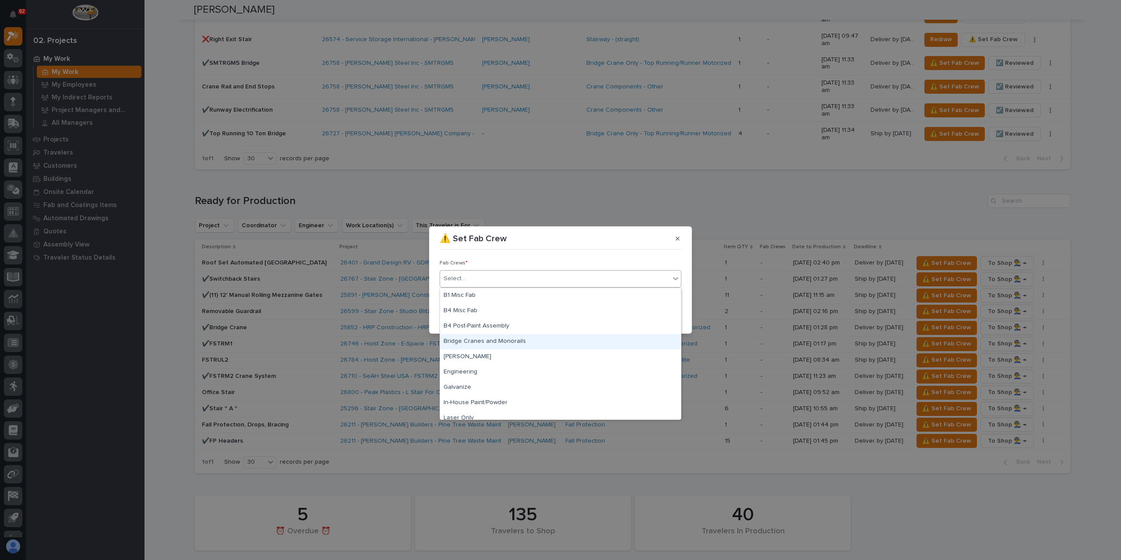
click at [501, 340] on div "Bridge Cranes and Monorails" at bounding box center [560, 341] width 241 height 15
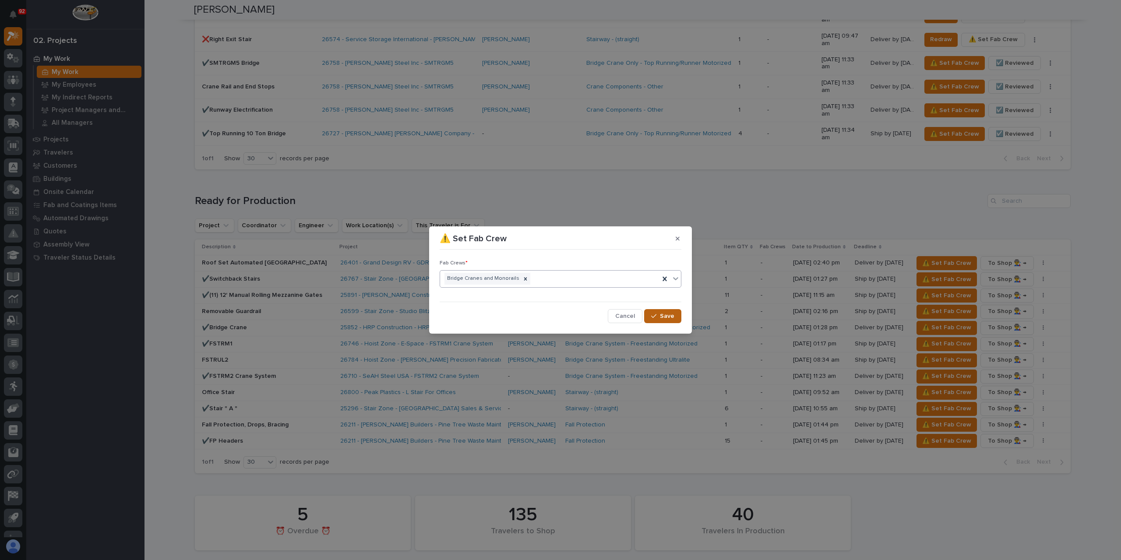
click at [668, 315] on span "Save" at bounding box center [667, 316] width 14 height 8
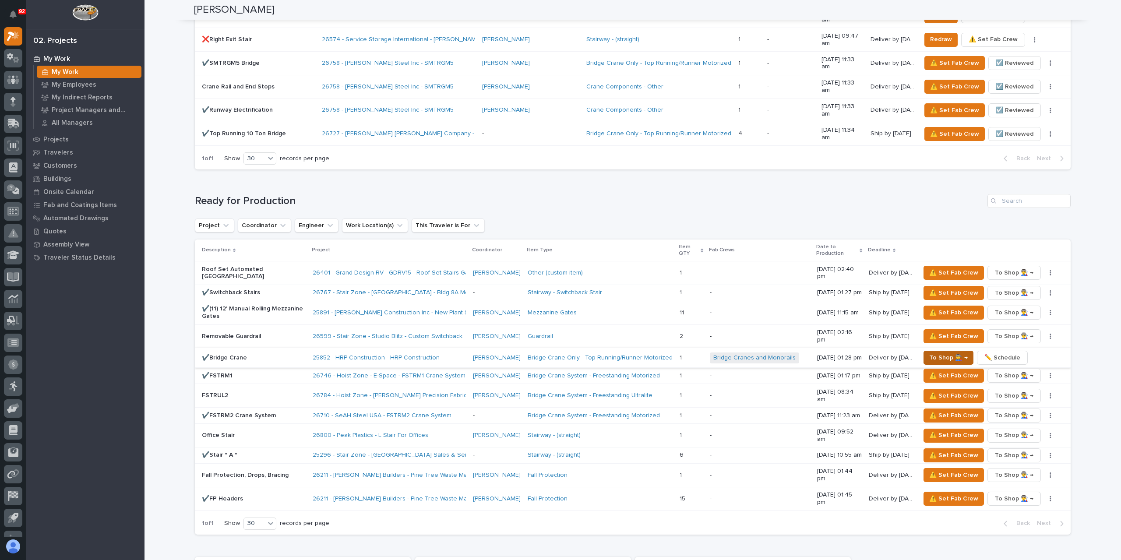
click at [952, 353] on span "To Shop 👨‍🏭 →" at bounding box center [948, 358] width 39 height 11
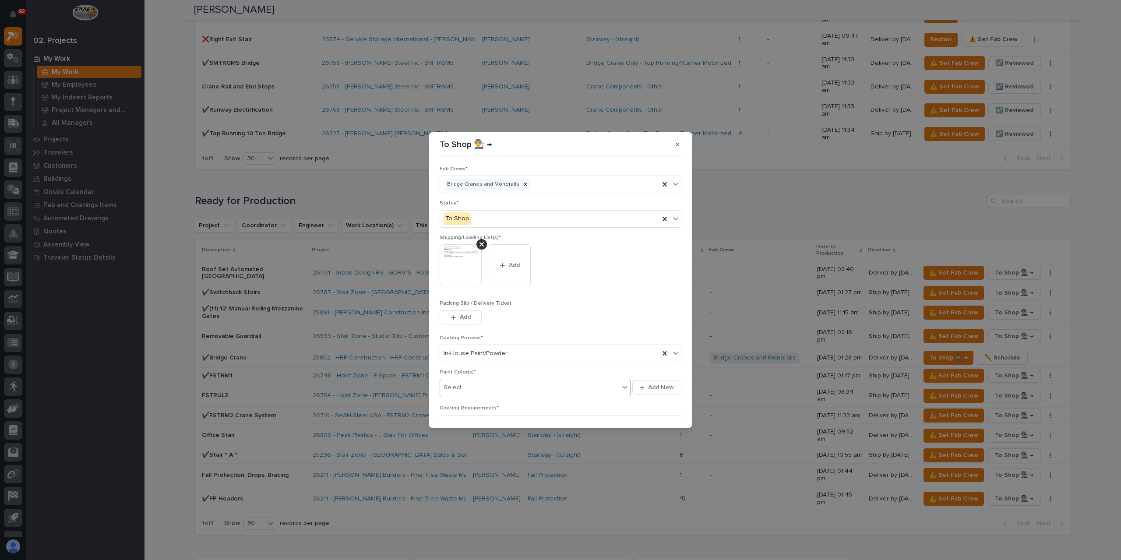
click at [476, 382] on div "Select..." at bounding box center [529, 388] width 179 height 14
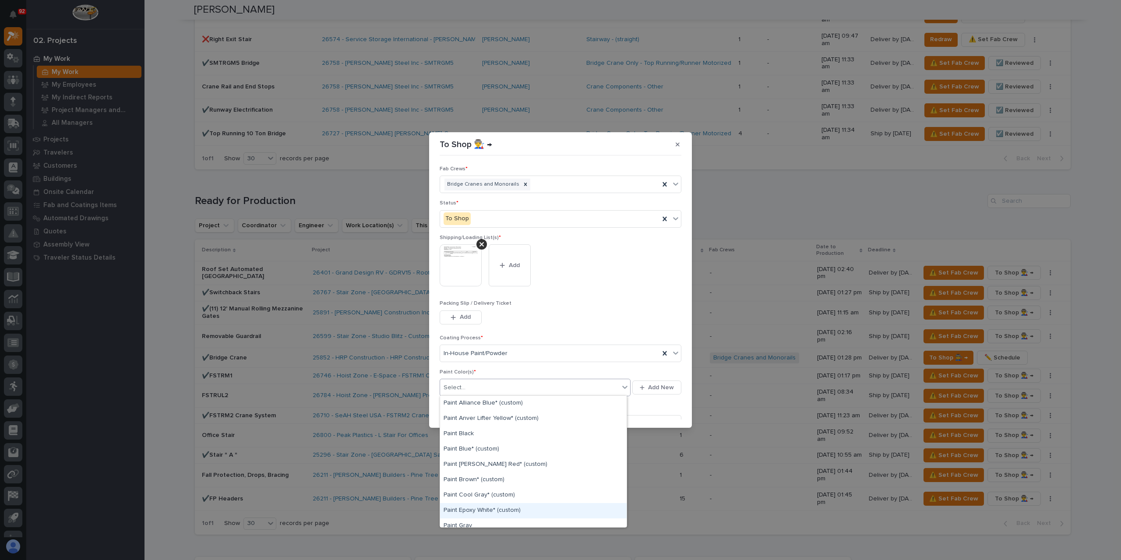
scroll to position [0, 0]
click at [656, 394] on div "option Epoxy Gray focused, 3 of 23. 23 results available. Use Up and Down to ch…" at bounding box center [561, 387] width 242 height 21
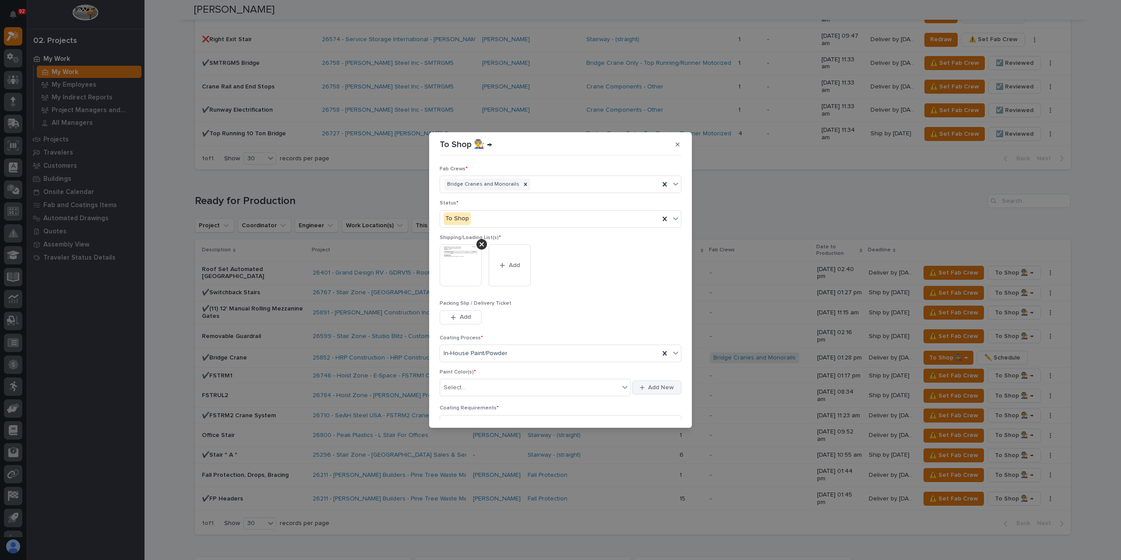
click at [656, 393] on button "Add New" at bounding box center [656, 388] width 49 height 14
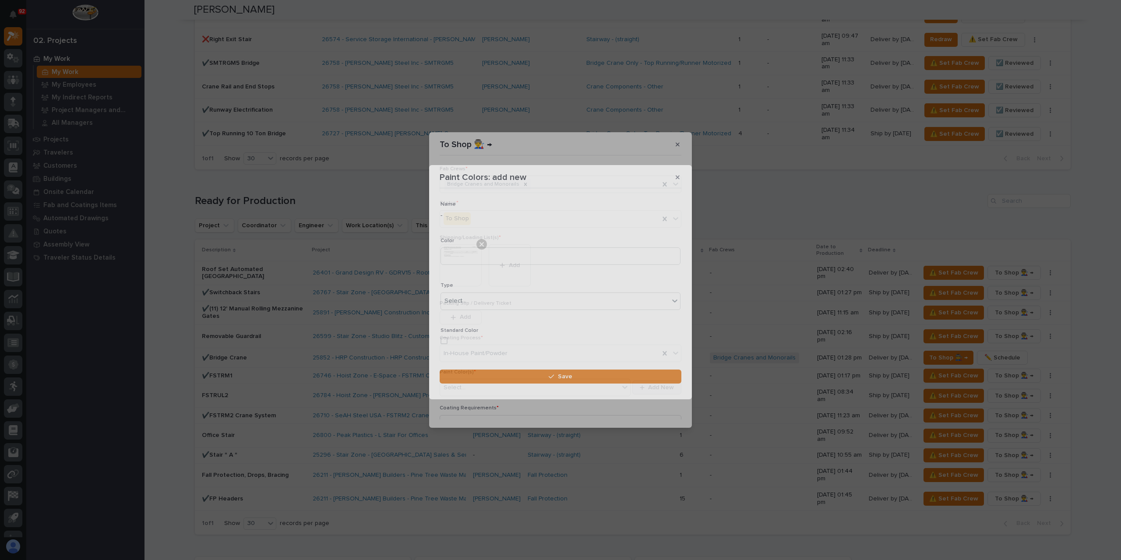
click at [656, 393] on section "Paint Colors: add new Loading... Saving… Loading... Saving… Loading... Saving… …" at bounding box center [560, 282] width 263 height 234
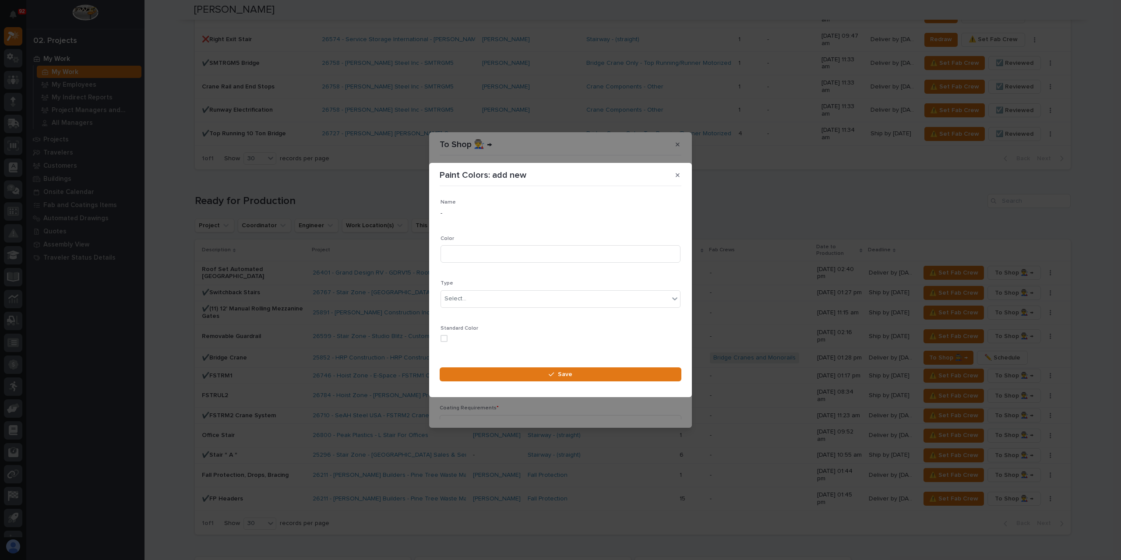
click at [463, 219] on div "Name -" at bounding box center [561, 212] width 240 height 26
click at [476, 261] on input at bounding box center [561, 254] width 240 height 18
click at [497, 260] on input at bounding box center [561, 254] width 240 height 18
type input "Green"
click at [565, 296] on div "Select..." at bounding box center [555, 299] width 228 height 14
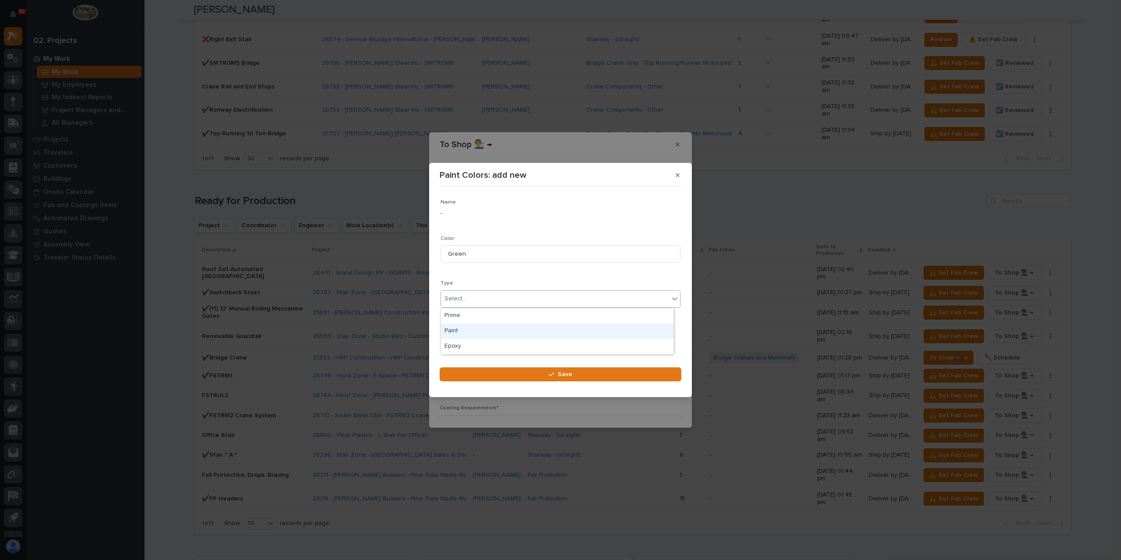
click at [462, 324] on div "Paint" at bounding box center [557, 331] width 233 height 15
click at [525, 379] on button "Save" at bounding box center [561, 374] width 242 height 14
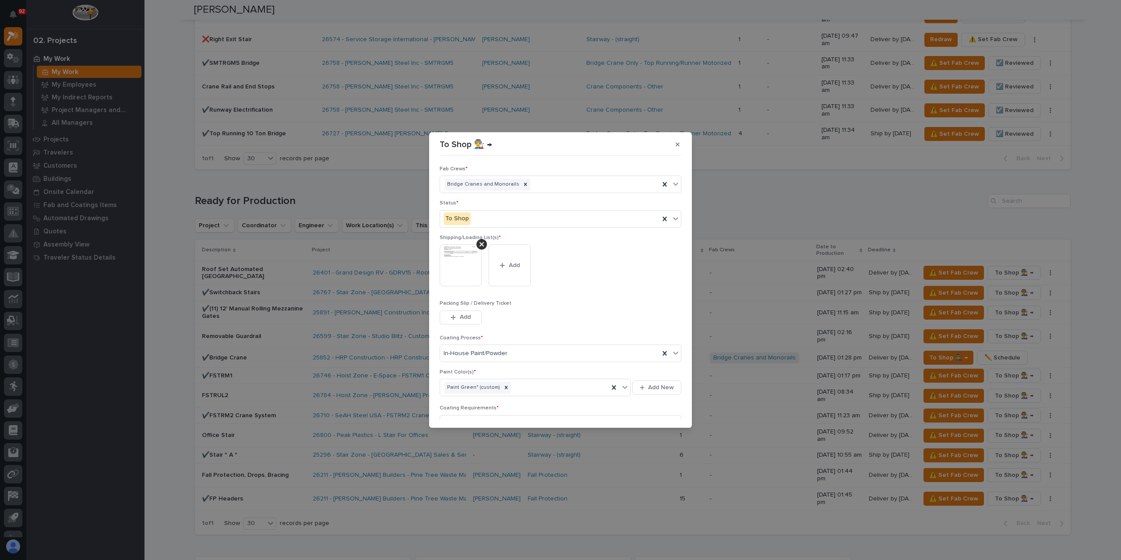
scroll to position [47, 0]
click at [663, 410] on span "Save" at bounding box center [667, 414] width 14 height 8
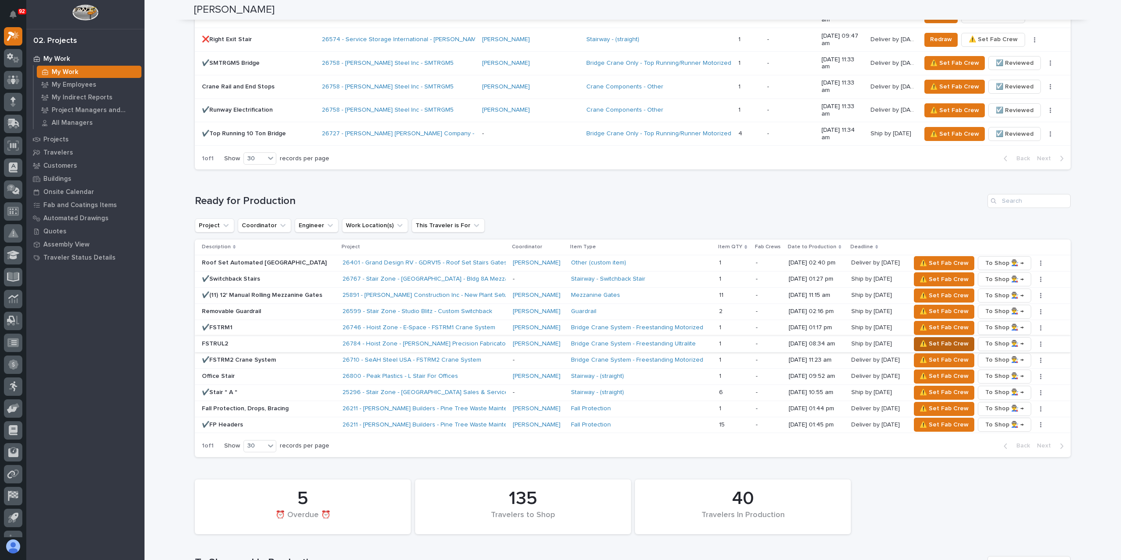
click at [924, 338] on span "⚠️ Set Fab Crew" at bounding box center [944, 343] width 49 height 11
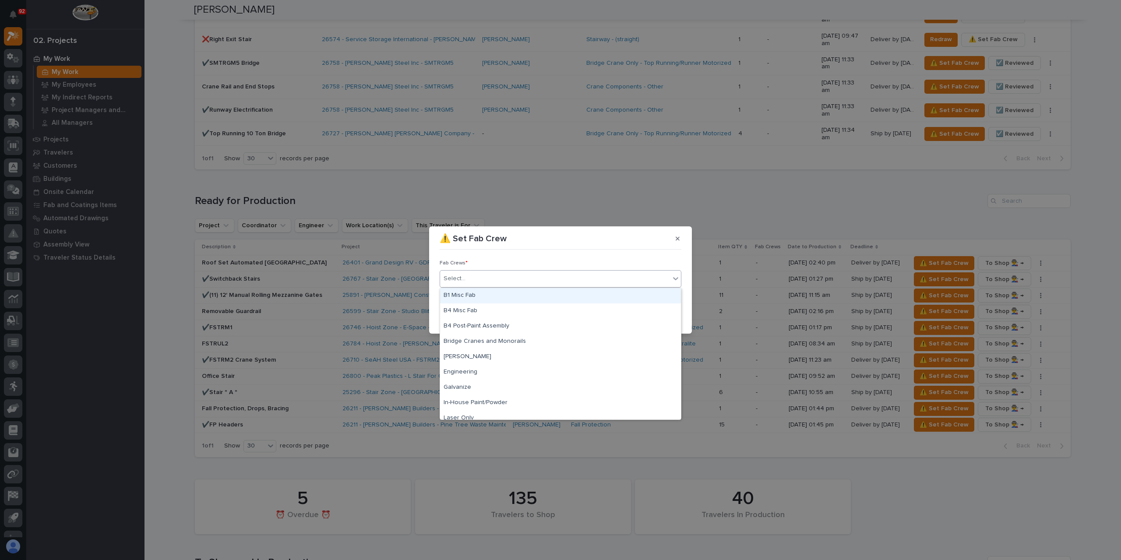
click at [474, 279] on div "Select..." at bounding box center [555, 278] width 230 height 14
click at [490, 337] on div "Bridge Cranes and Monorails" at bounding box center [560, 341] width 241 height 15
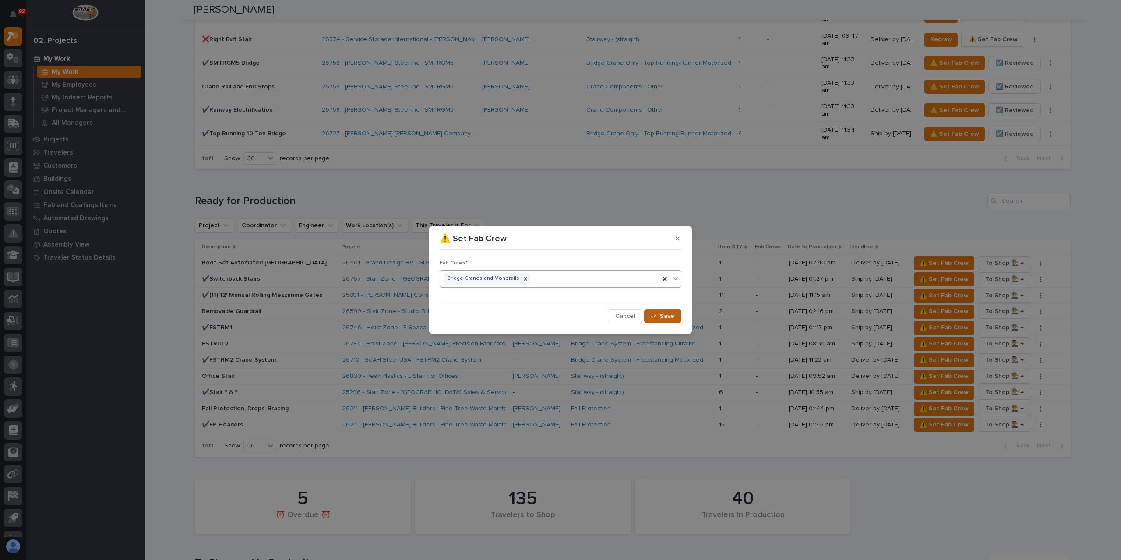
click at [659, 316] on div "button" at bounding box center [655, 316] width 9 height 6
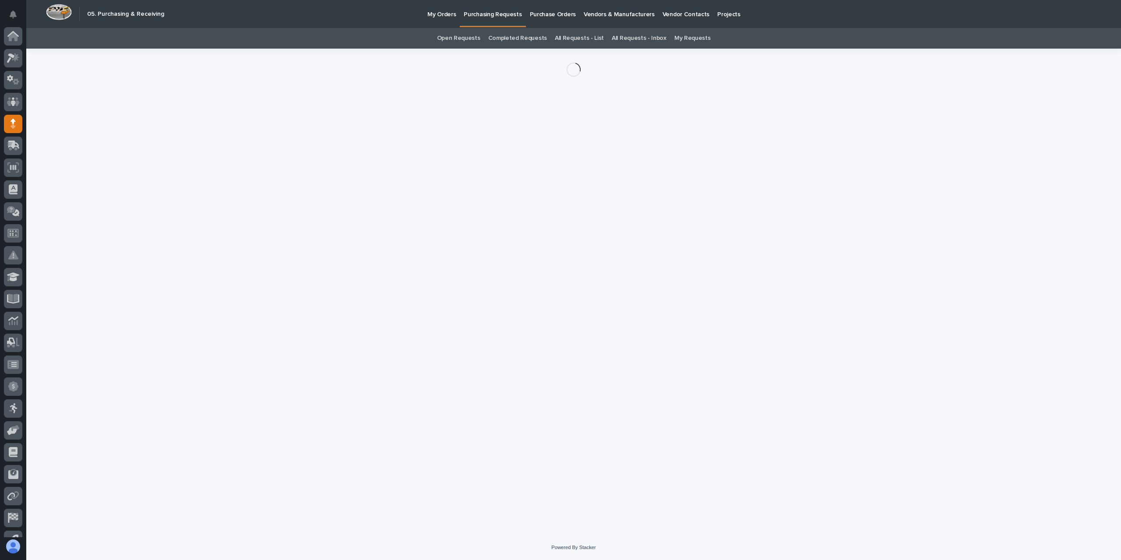
scroll to position [37, 0]
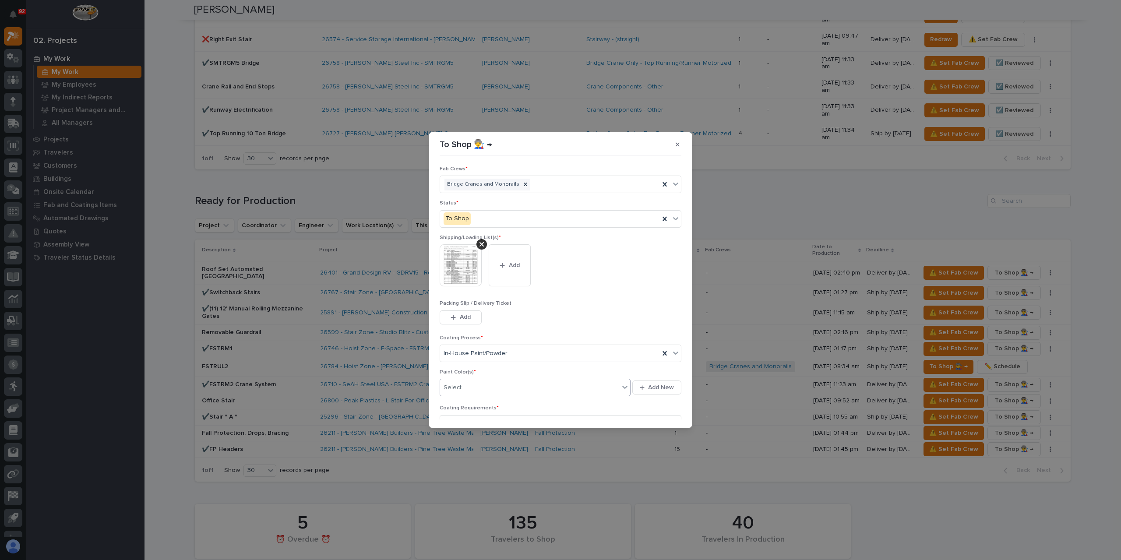
click at [462, 392] on div "Select..." at bounding box center [529, 388] width 179 height 14
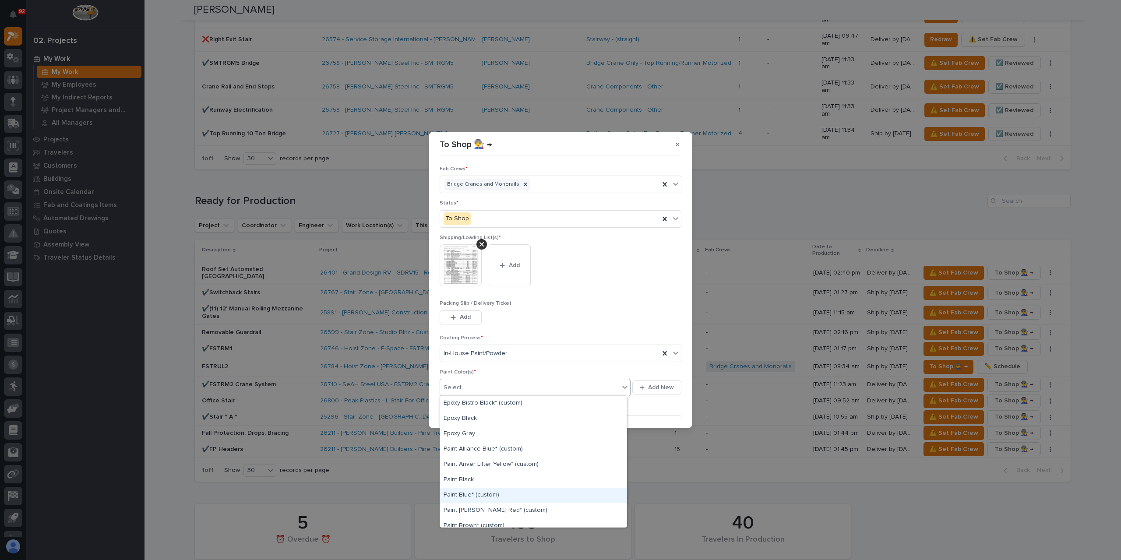
click at [478, 497] on div "Paint Blue* (custom)" at bounding box center [533, 495] width 187 height 15
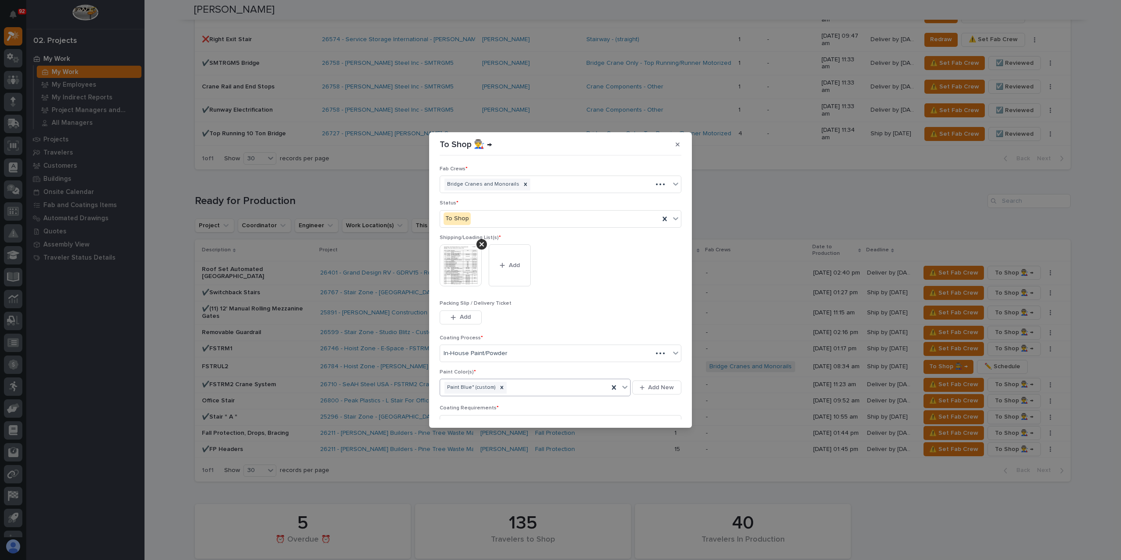
click at [514, 386] on div "Paint Blue* (custom)" at bounding box center [524, 387] width 169 height 15
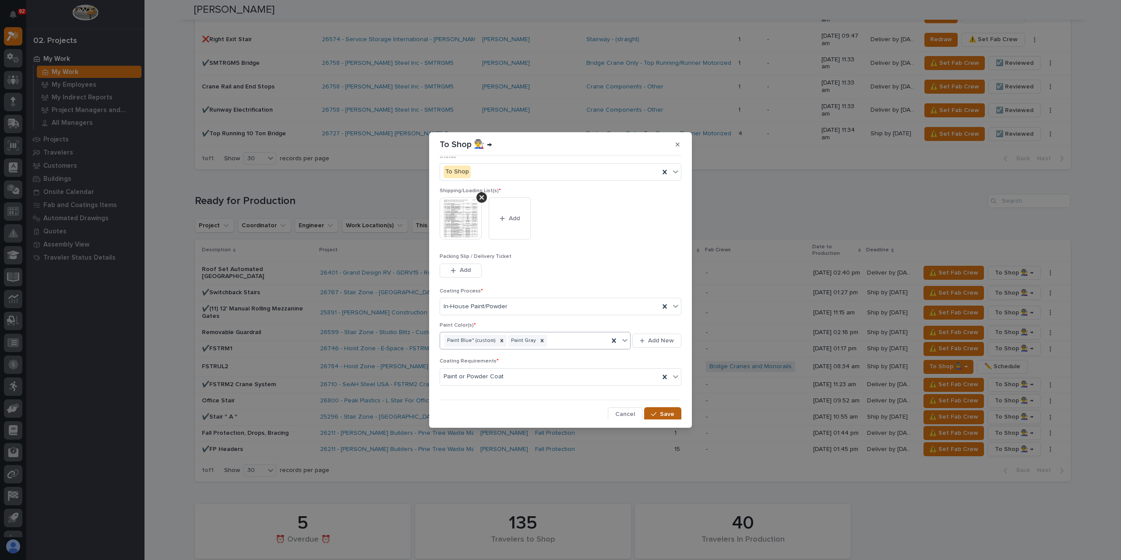
click at [650, 416] on button "Save" at bounding box center [662, 414] width 37 height 14
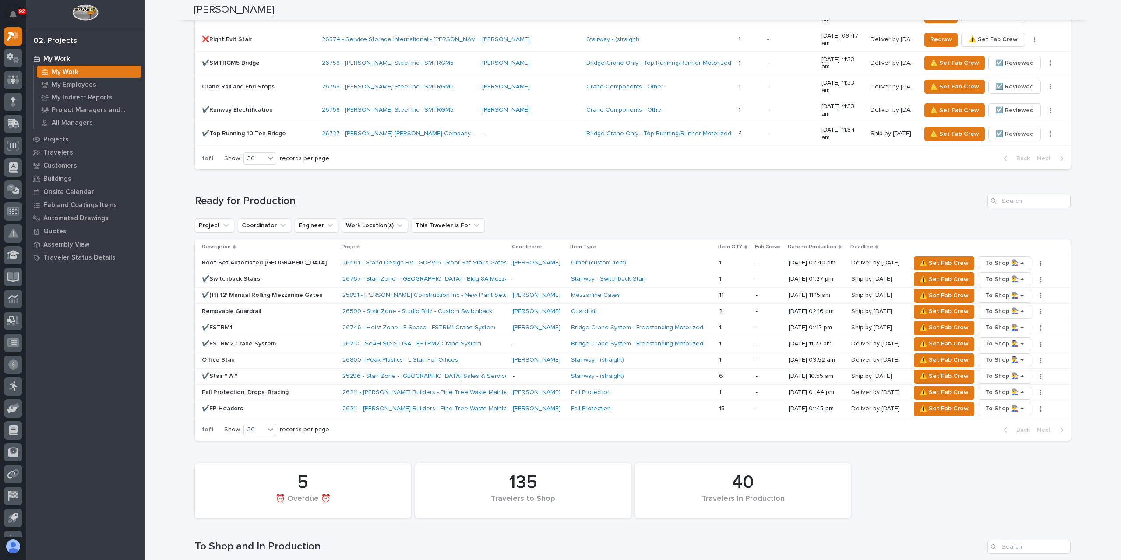
click at [223, 324] on p "✔️FSTRM1" at bounding box center [269, 327] width 134 height 7
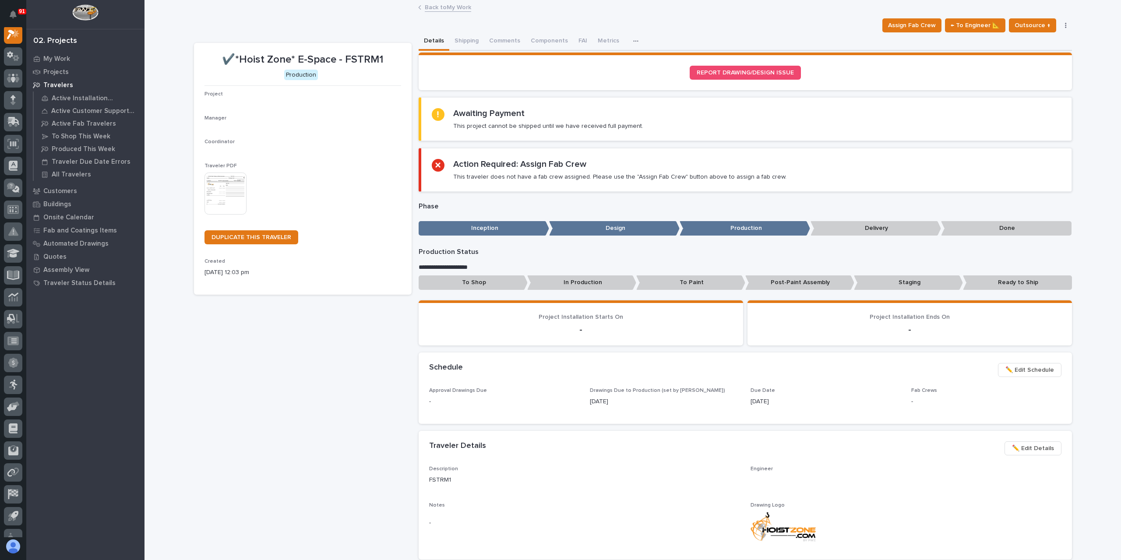
scroll to position [22, 0]
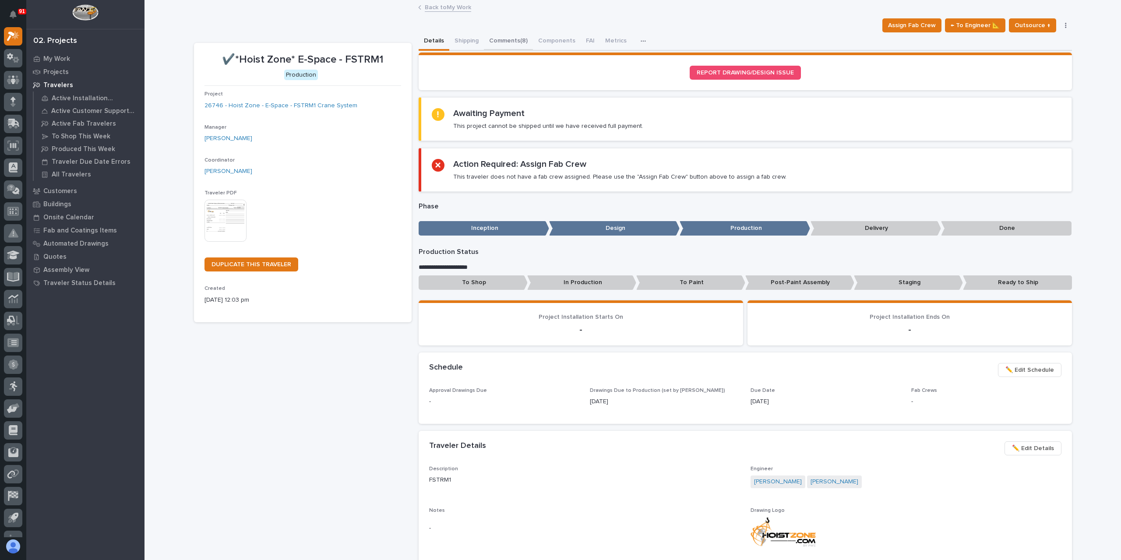
click at [519, 44] on button "Comments (8)" at bounding box center [508, 41] width 49 height 18
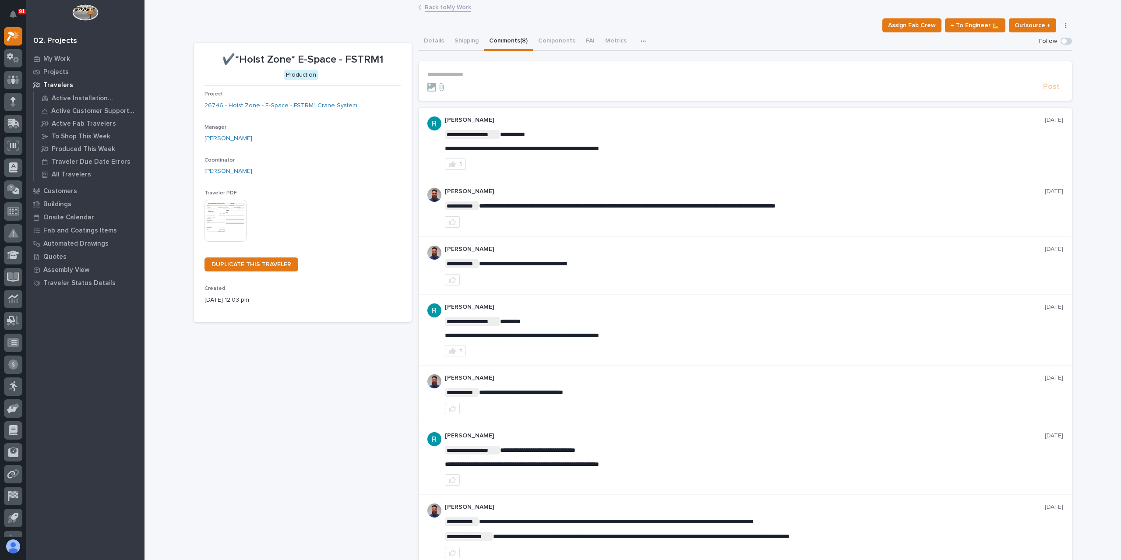
click at [484, 76] on p "**********" at bounding box center [745, 74] width 636 height 7
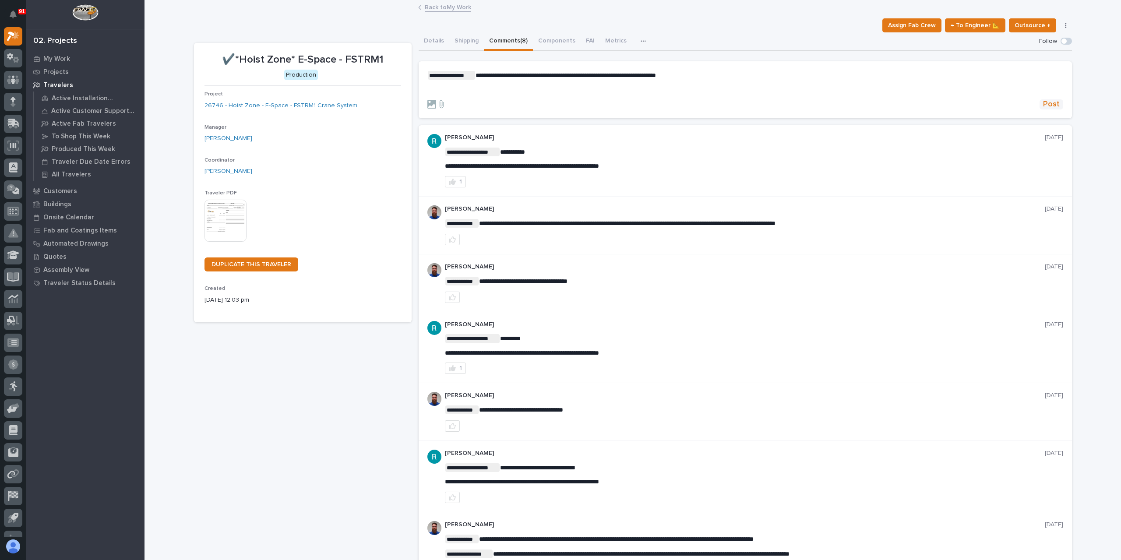
click at [1057, 106] on button "Post" at bounding box center [1052, 104] width 24 height 10
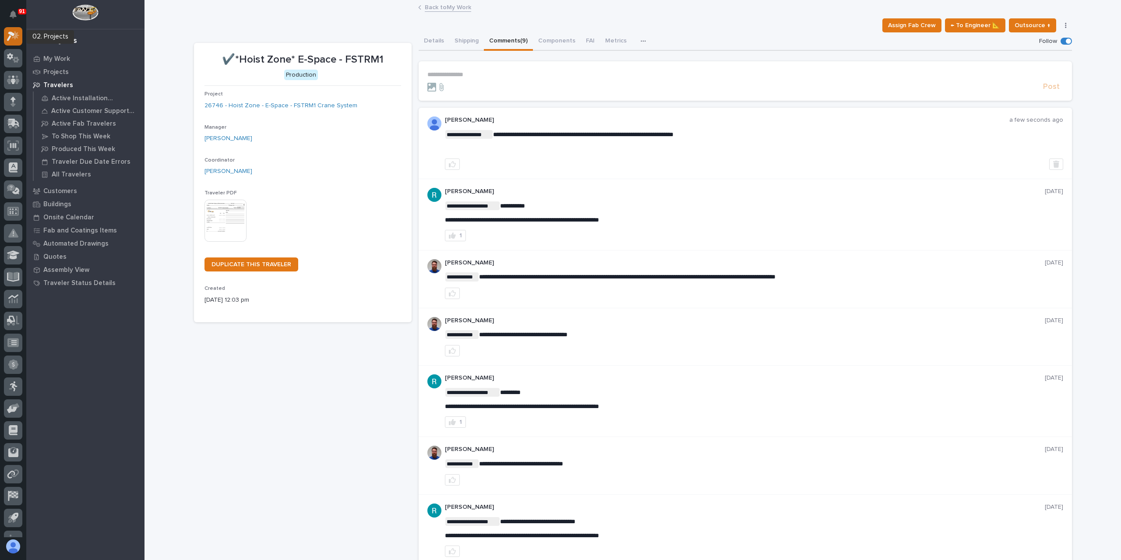
click at [11, 41] on icon at bounding box center [13, 36] width 13 height 10
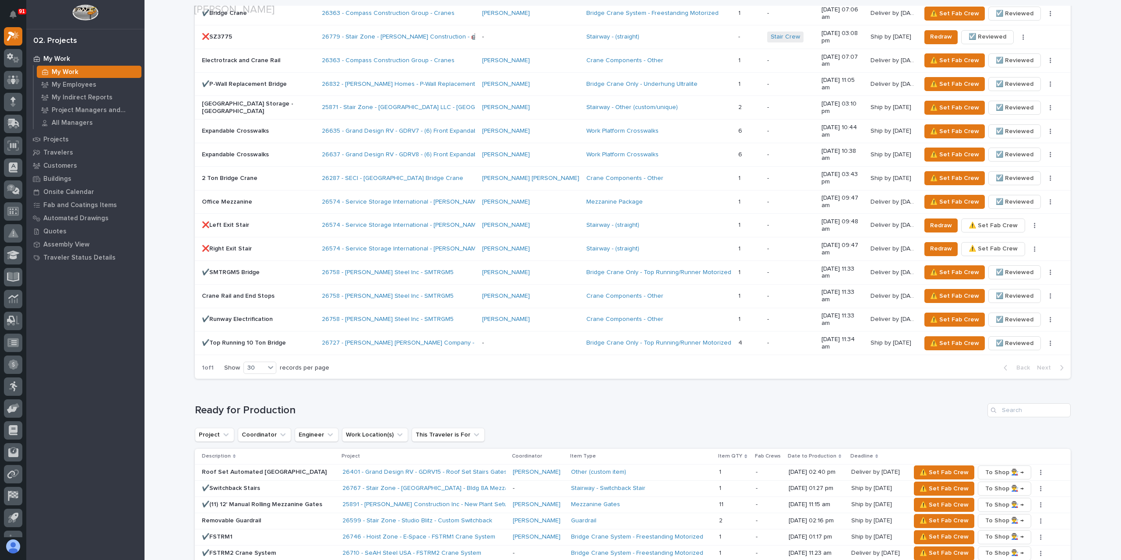
scroll to position [788, 0]
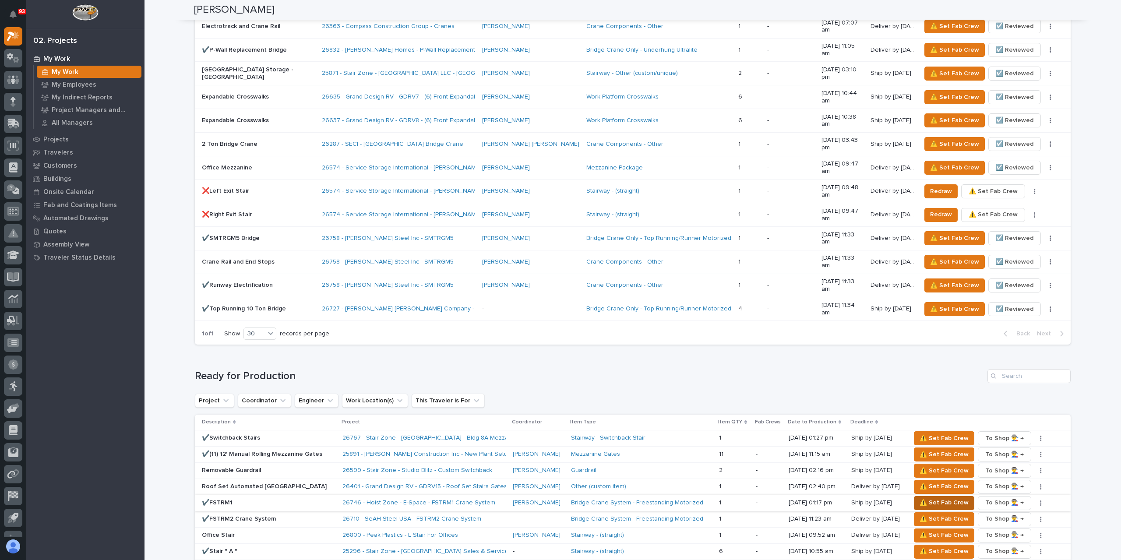
click at [917, 496] on button "⚠️ Set Fab Crew" at bounding box center [944, 503] width 60 height 14
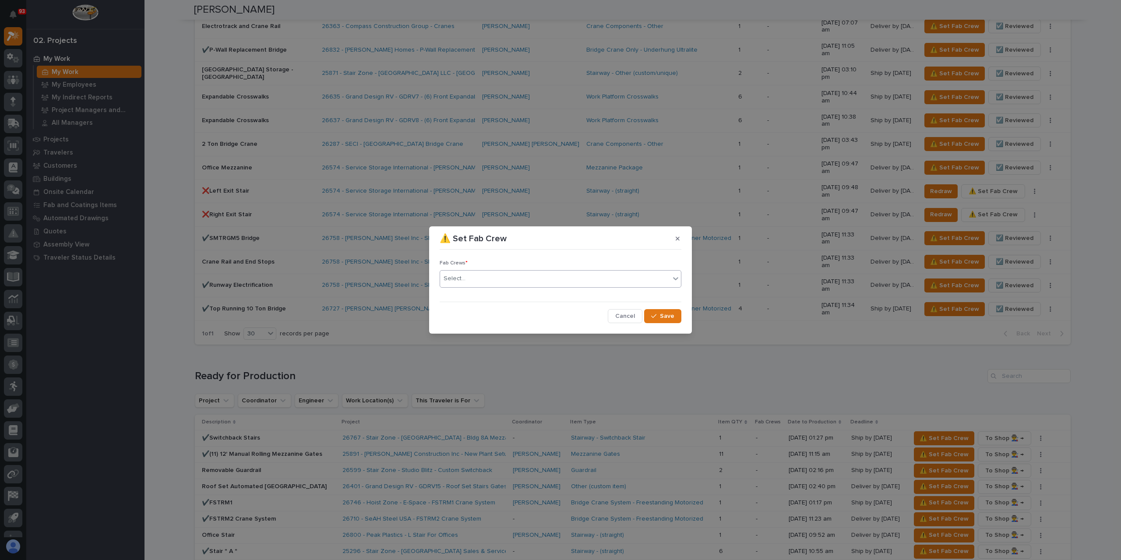
click at [476, 276] on div "Select..." at bounding box center [555, 278] width 230 height 14
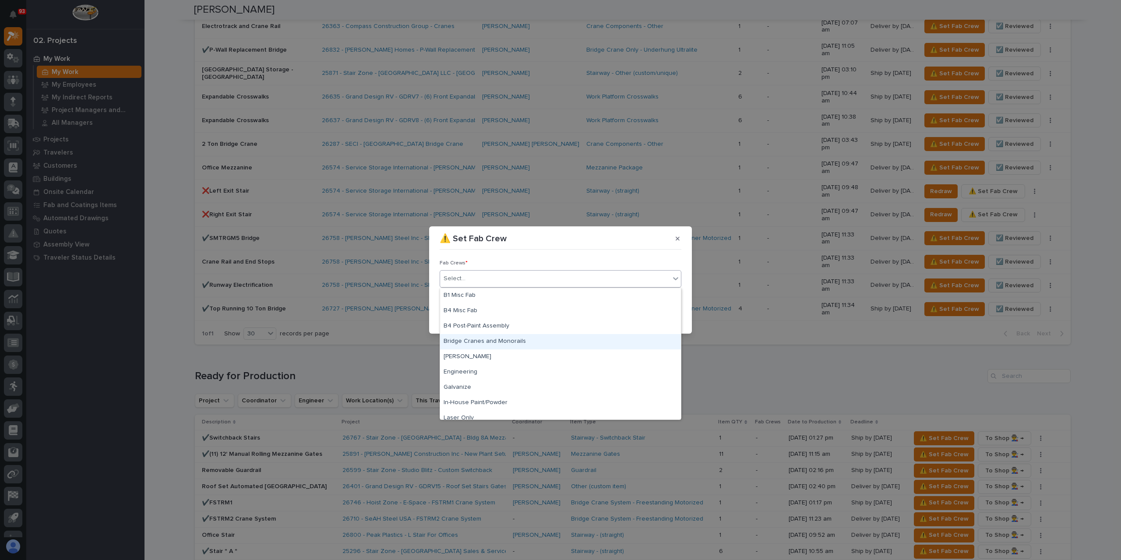
click at [486, 338] on div "Bridge Cranes and Monorails" at bounding box center [560, 341] width 241 height 15
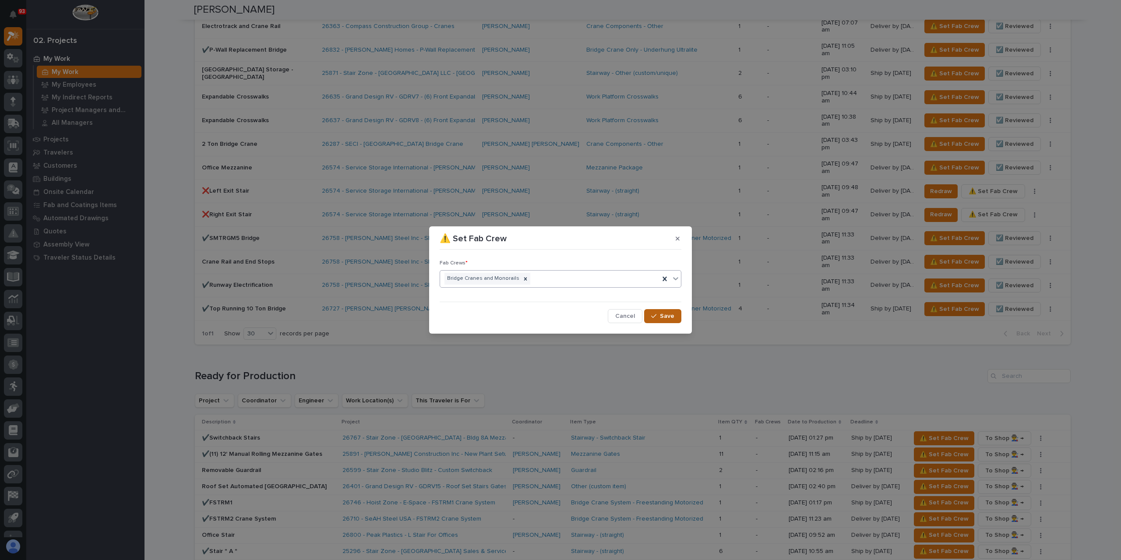
click at [664, 321] on button "Save" at bounding box center [662, 316] width 37 height 14
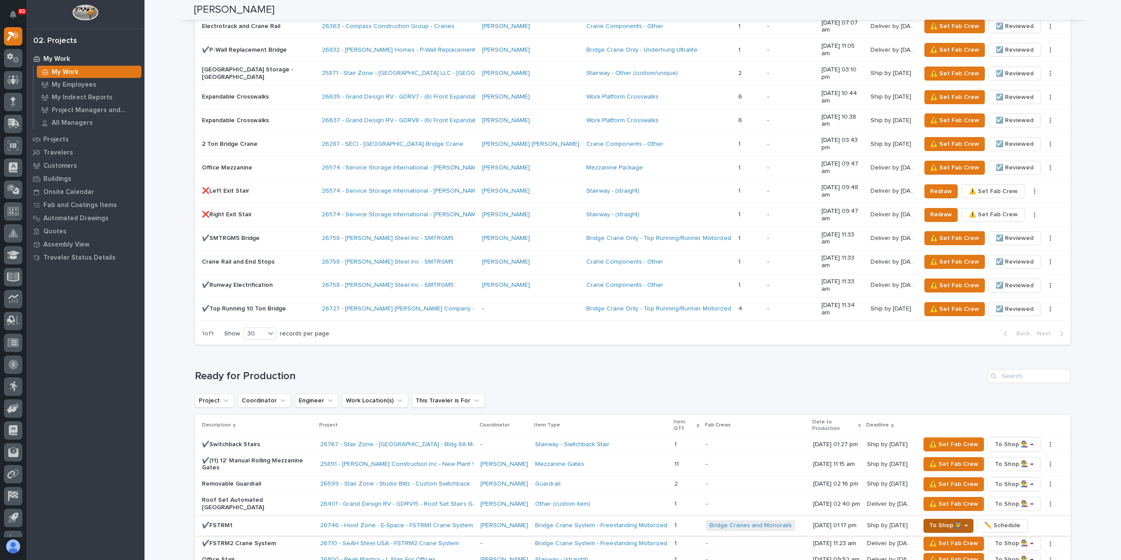
click at [945, 520] on span "To Shop 👨‍🏭 →" at bounding box center [948, 525] width 39 height 11
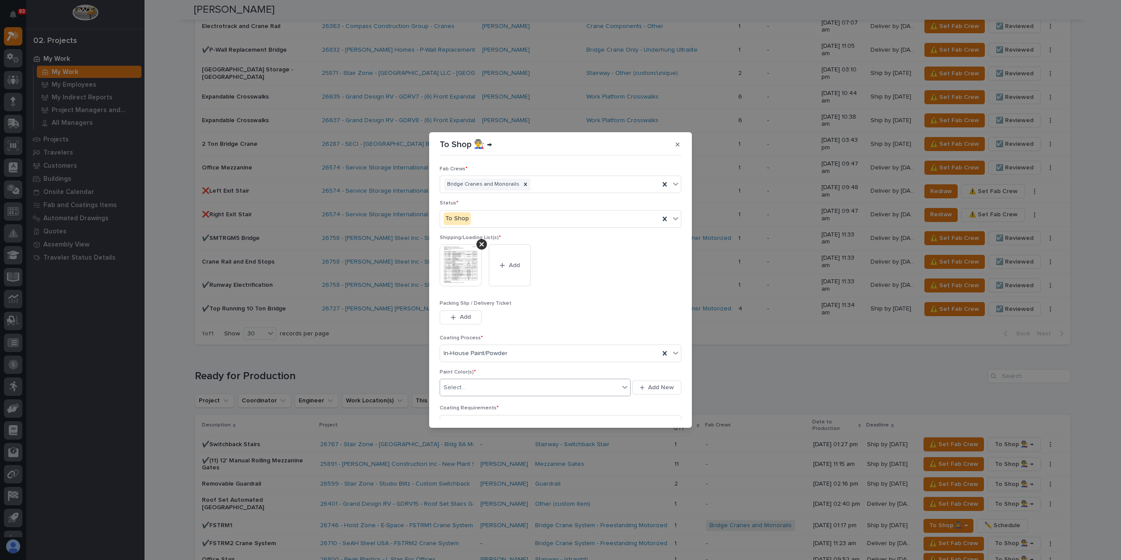
click at [466, 383] on div at bounding box center [466, 387] width 1 height 9
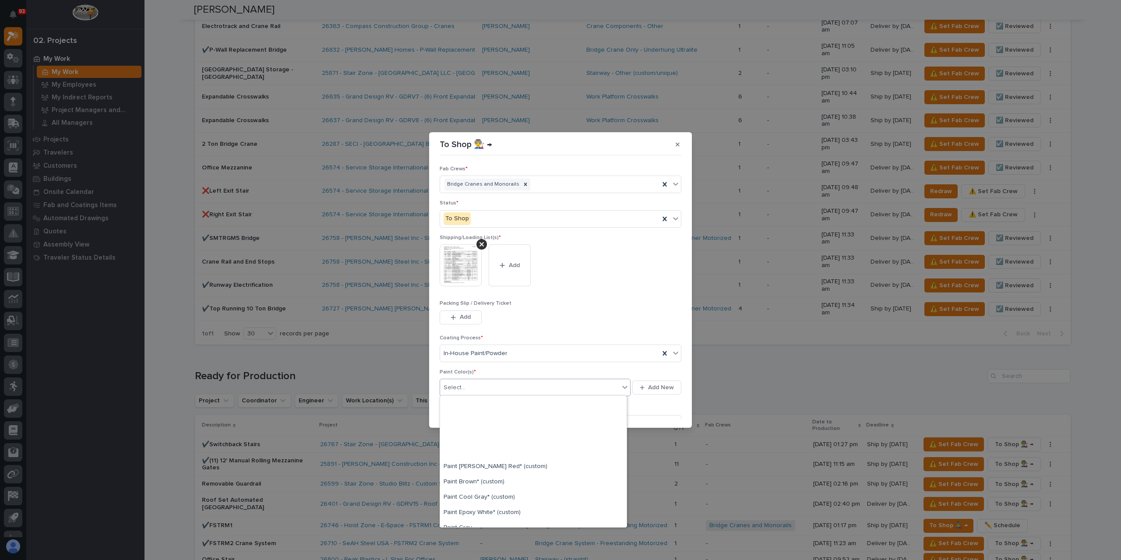
scroll to position [131, 0]
click at [472, 442] on div "Paint Gray" at bounding box center [533, 440] width 187 height 15
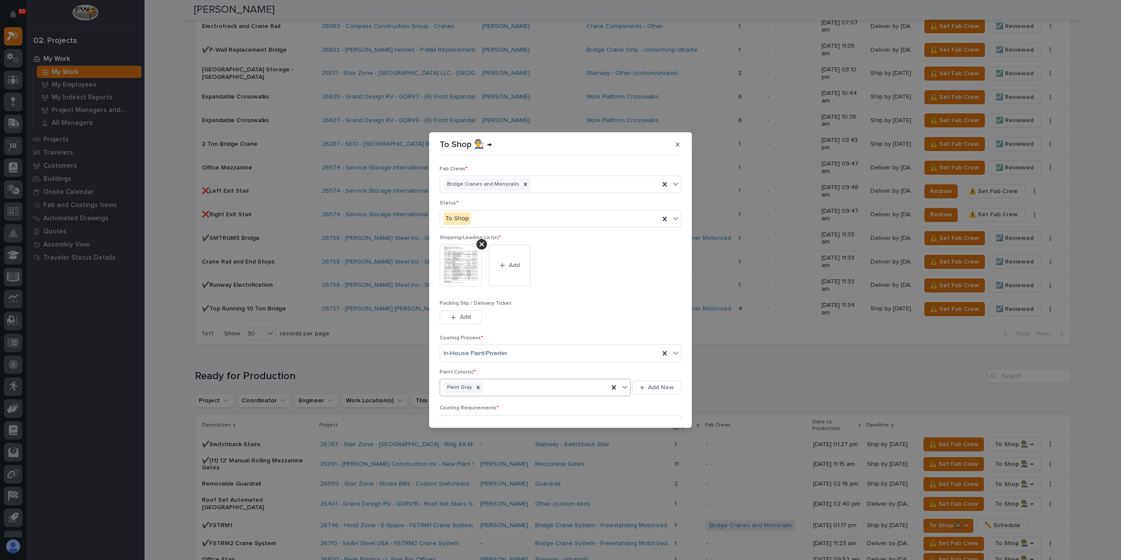
click at [494, 390] on div "Paint Gray" at bounding box center [524, 387] width 169 height 15
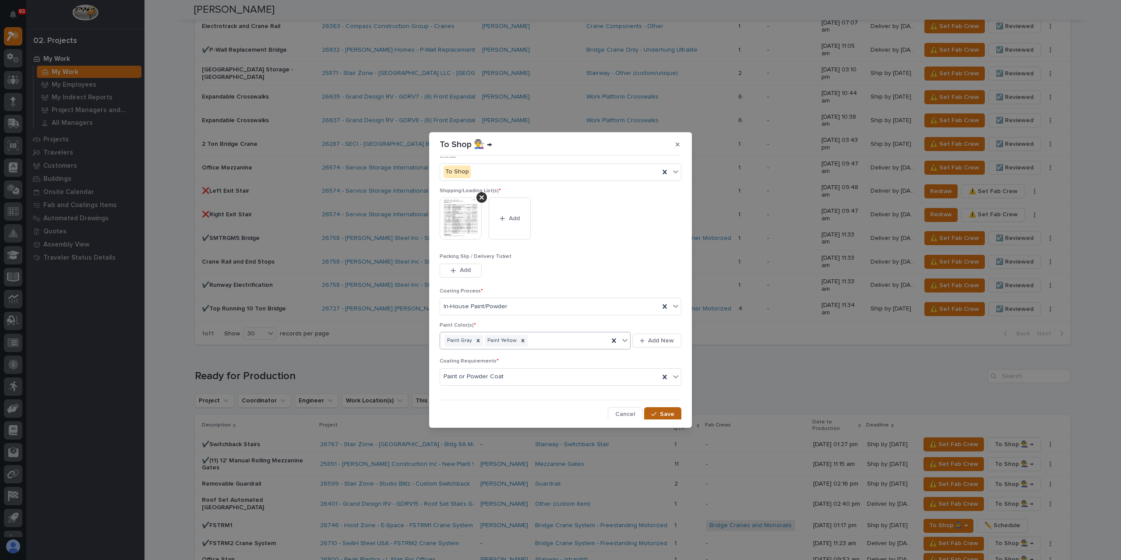
click at [668, 412] on span "Save" at bounding box center [667, 414] width 14 height 8
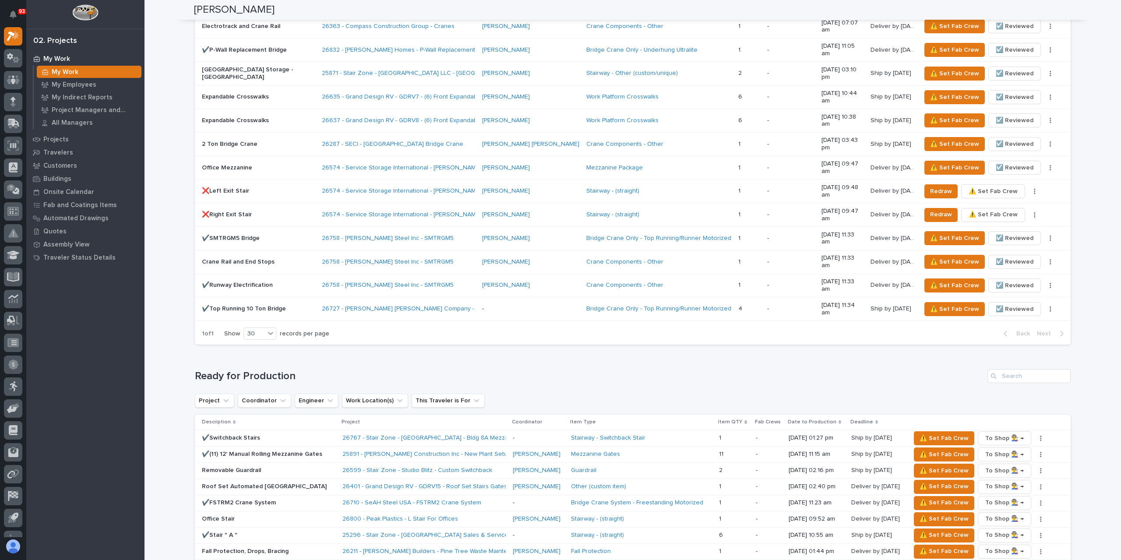
click at [962, 560] on span "⚠️ Set Fab Crew" at bounding box center [944, 567] width 49 height 11
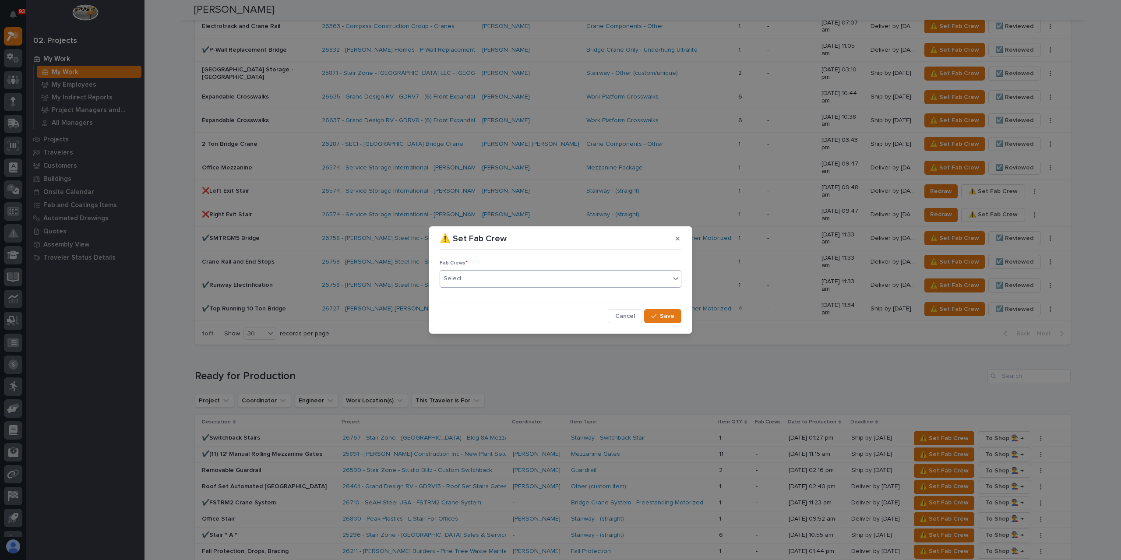
click at [474, 285] on div "Select..." at bounding box center [555, 278] width 230 height 14
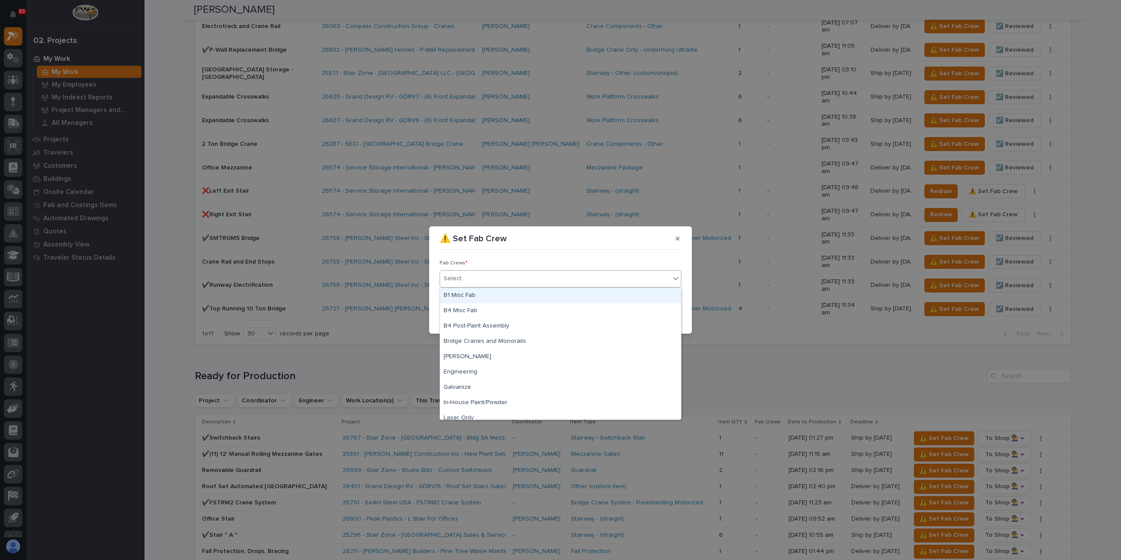
click at [475, 281] on div "Select..." at bounding box center [555, 278] width 230 height 14
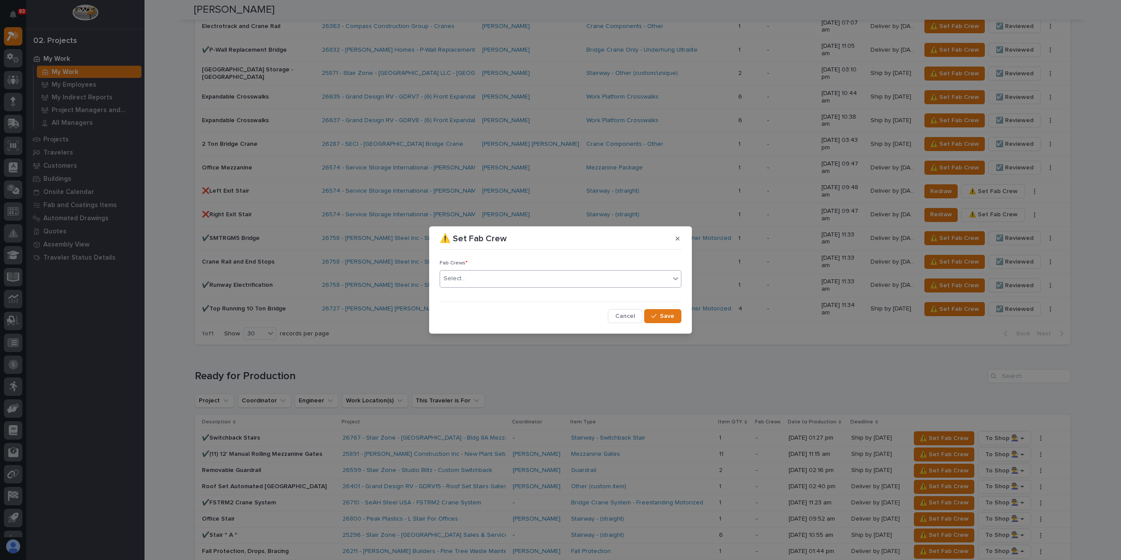
click at [478, 279] on div "Select..." at bounding box center [555, 278] width 230 height 14
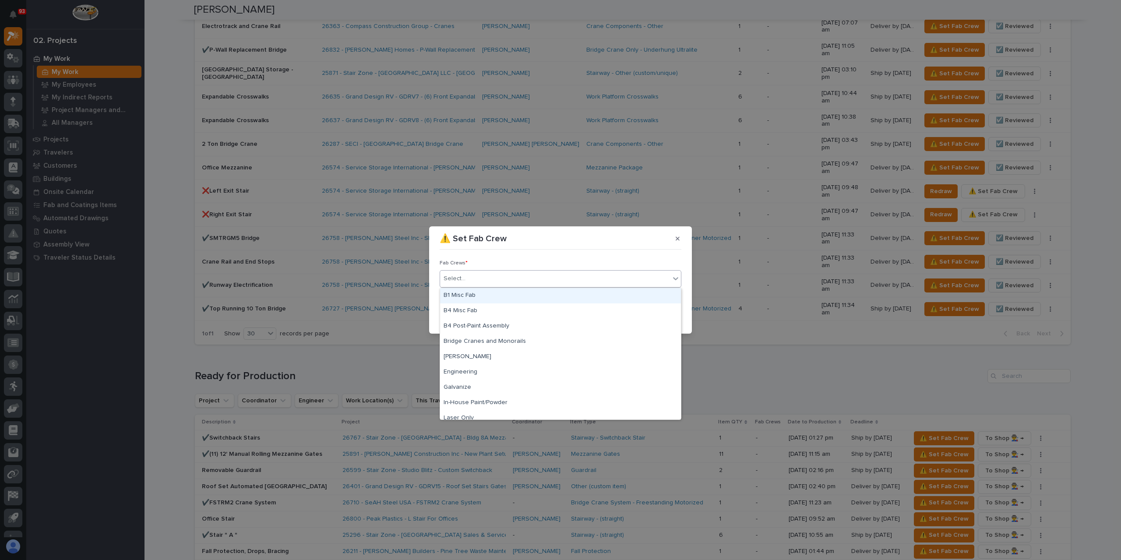
click at [490, 298] on div "B1 Misc Fab" at bounding box center [560, 295] width 241 height 15
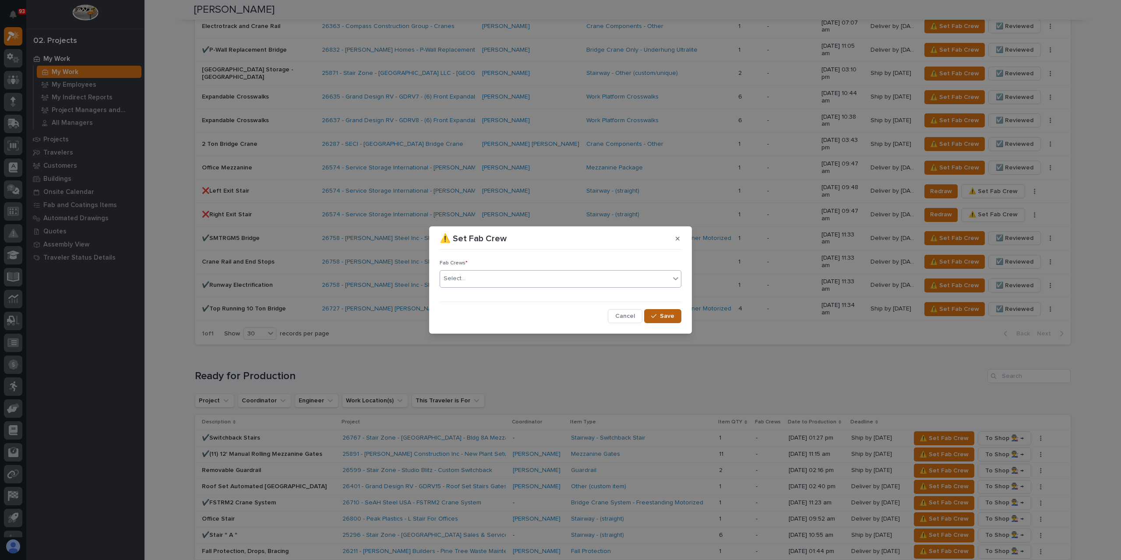
click at [667, 315] on span "Save" at bounding box center [667, 316] width 14 height 8
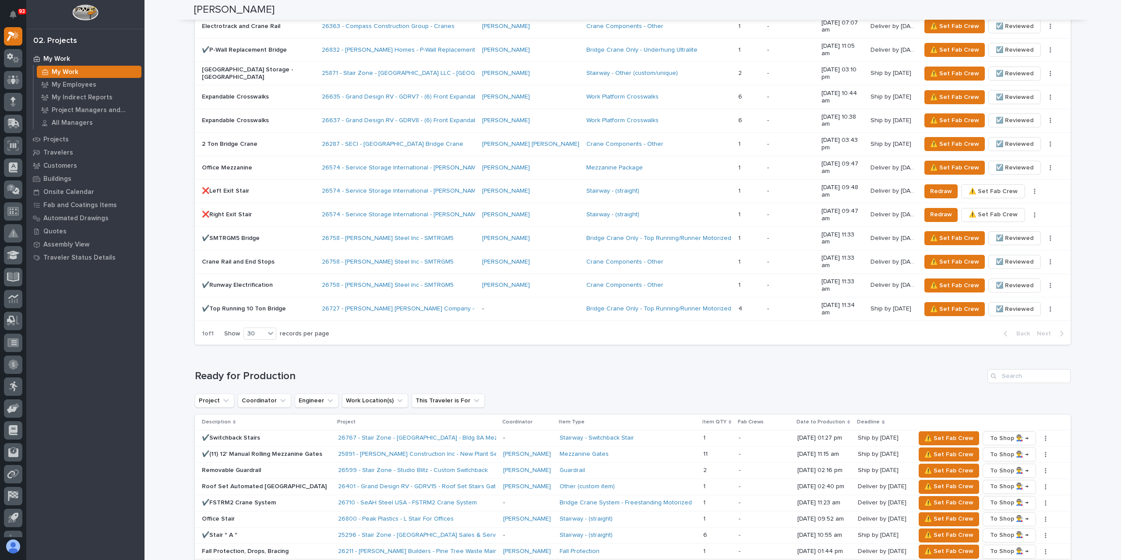
click at [937, 560] on span "To Shop 👨‍🏭 →" at bounding box center [943, 569] width 39 height 11
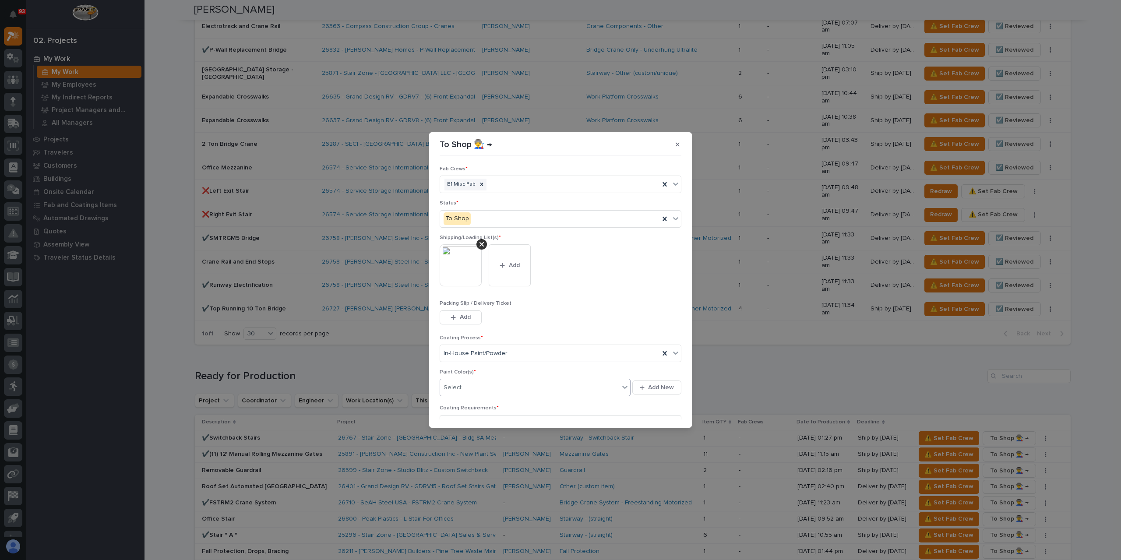
click at [481, 388] on div "Select..." at bounding box center [529, 388] width 179 height 14
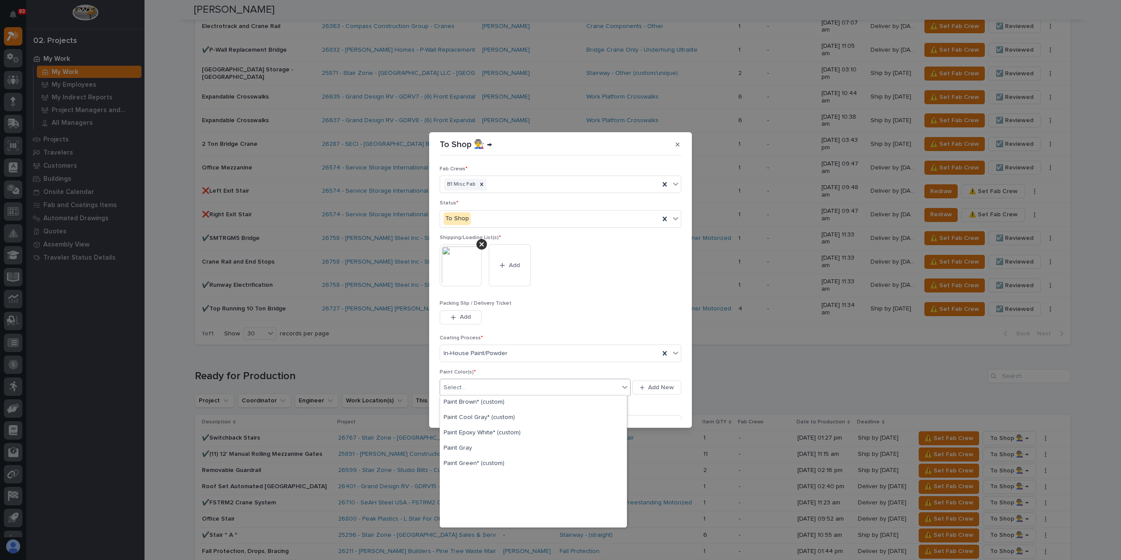
scroll to position [219, 0]
click at [468, 474] on div "Prime Gray" at bounding box center [533, 475] width 187 height 15
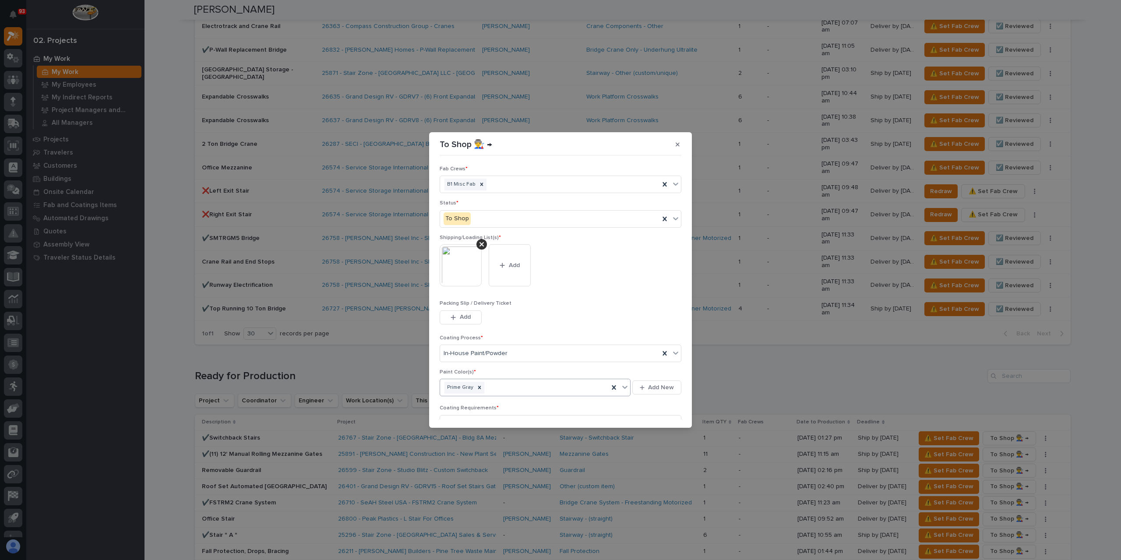
scroll to position [47, 0]
click at [661, 415] on span "Save" at bounding box center [667, 414] width 14 height 8
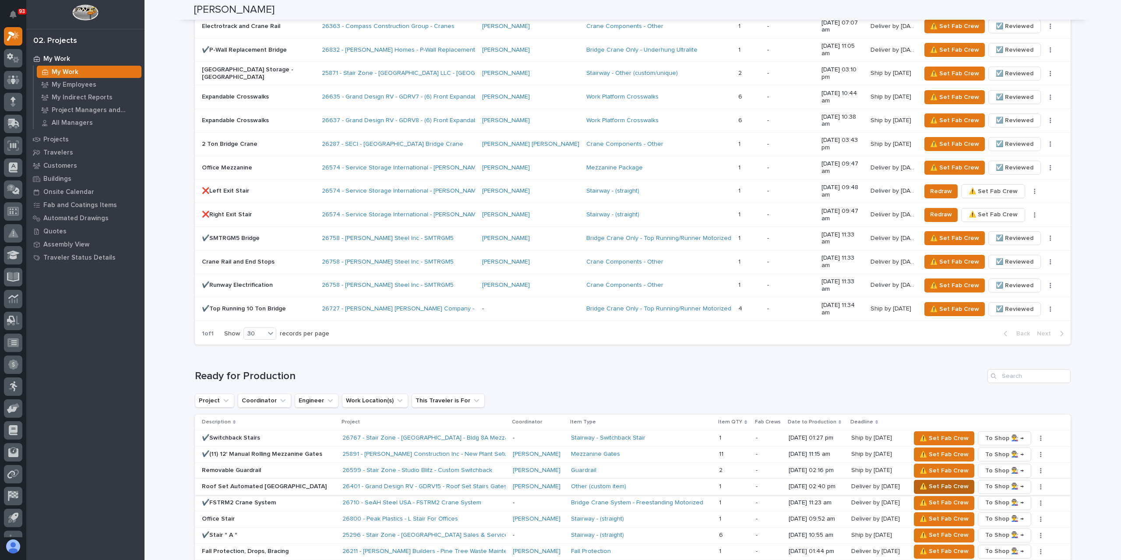
click at [919, 480] on button "⚠️ Set Fab Crew" at bounding box center [944, 487] width 60 height 14
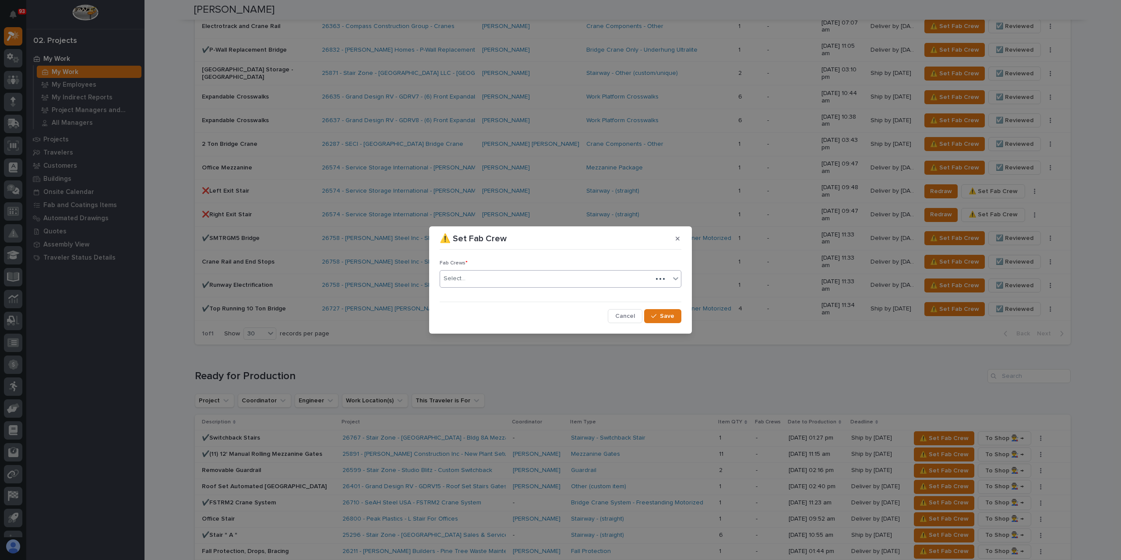
click at [492, 287] on div "Select..." at bounding box center [561, 279] width 242 height 18
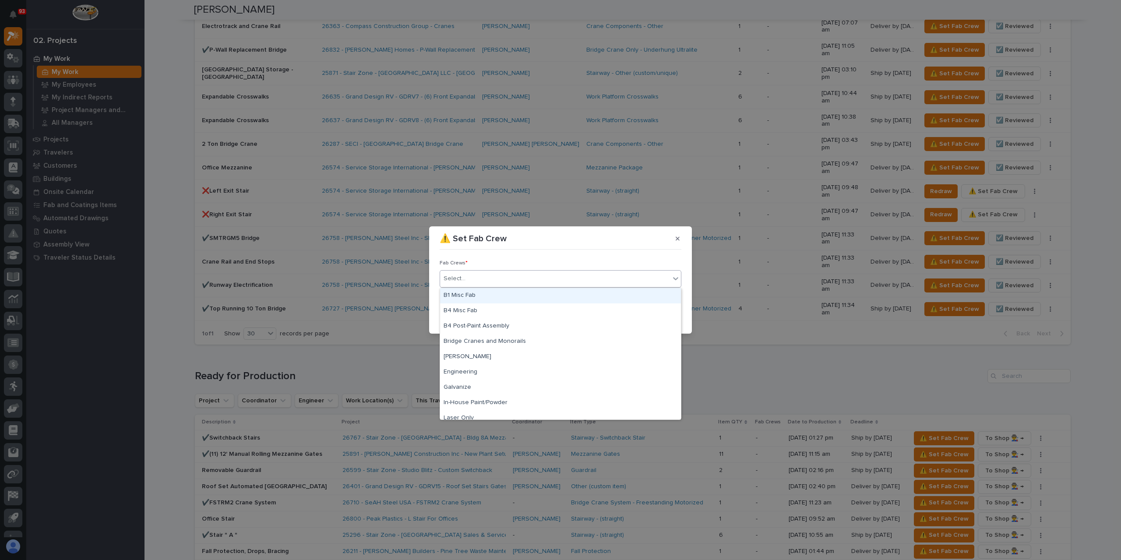
click at [492, 296] on div "B1 Misc Fab" at bounding box center [560, 295] width 241 height 15
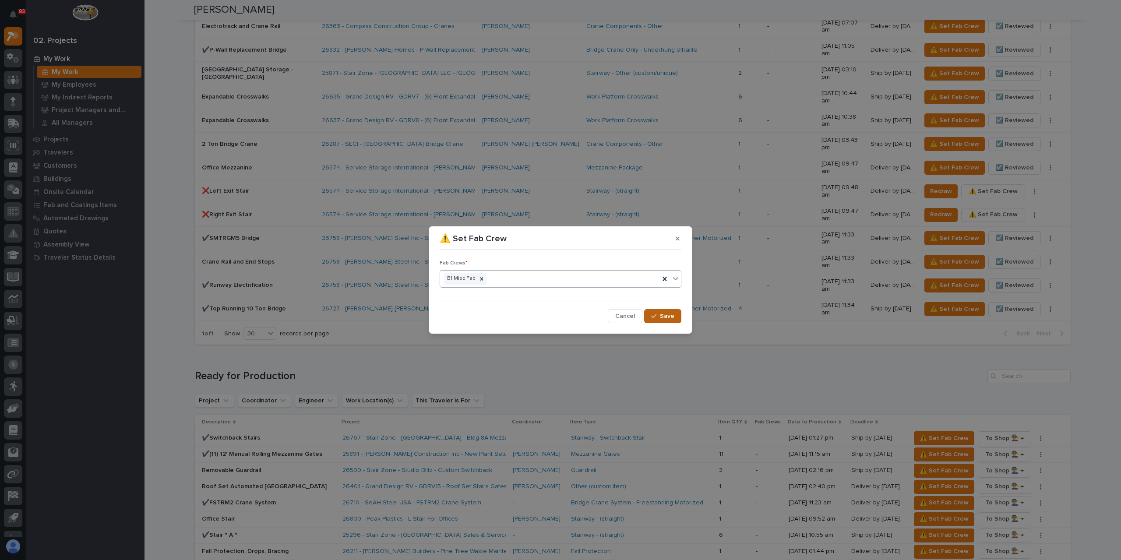
click at [663, 314] on span "Save" at bounding box center [667, 316] width 14 height 8
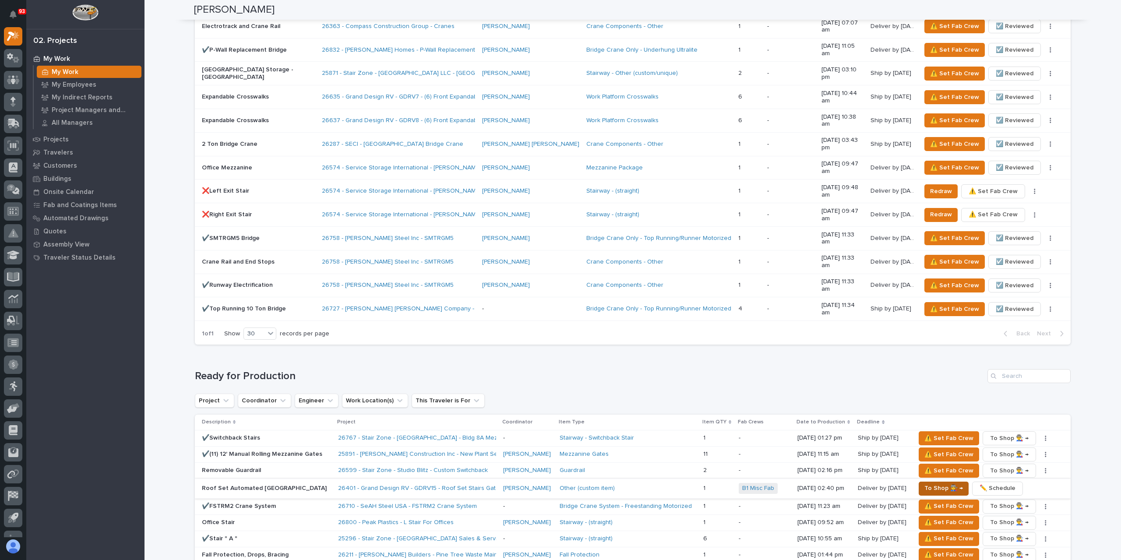
click at [931, 483] on span "To Shop 👨‍🏭 →" at bounding box center [943, 488] width 39 height 11
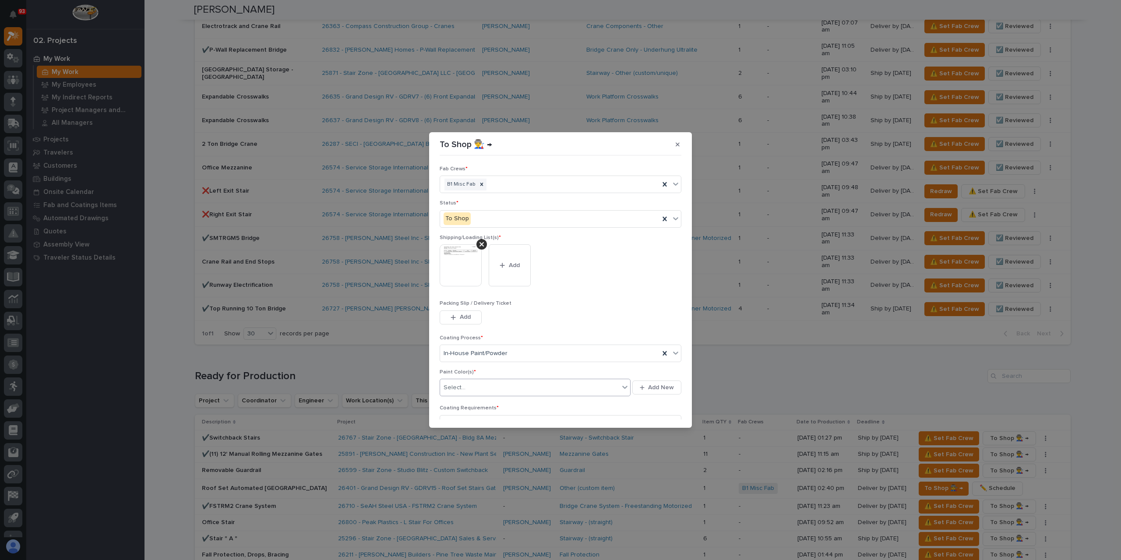
click at [476, 385] on div "Select..." at bounding box center [529, 388] width 179 height 14
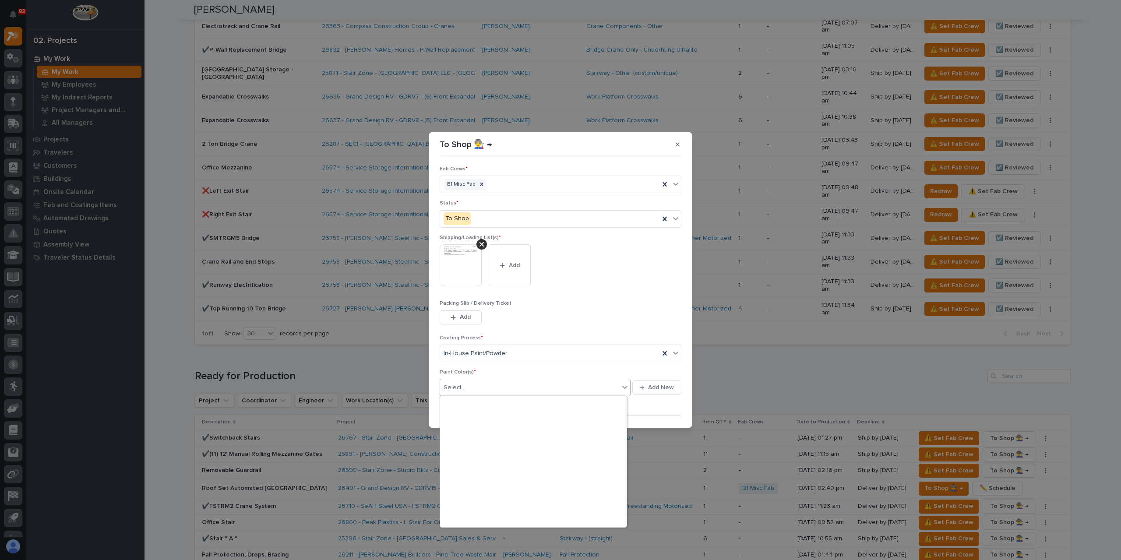
scroll to position [236, 0]
click at [462, 443] on div "Paint Yellow" at bounding box center [533, 442] width 187 height 15
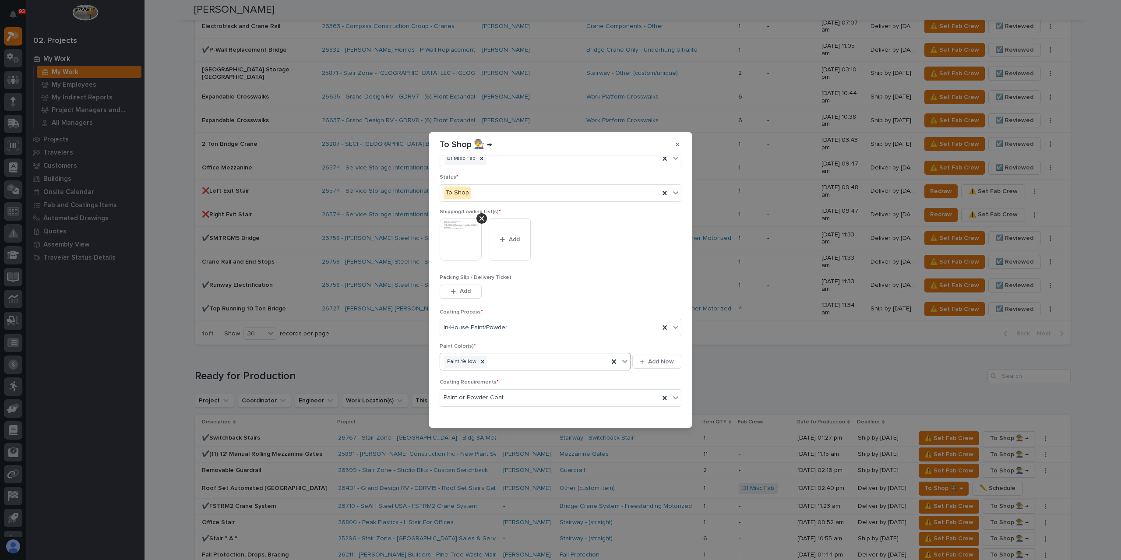
scroll to position [47, 0]
click at [651, 411] on icon "button" at bounding box center [653, 414] width 5 height 6
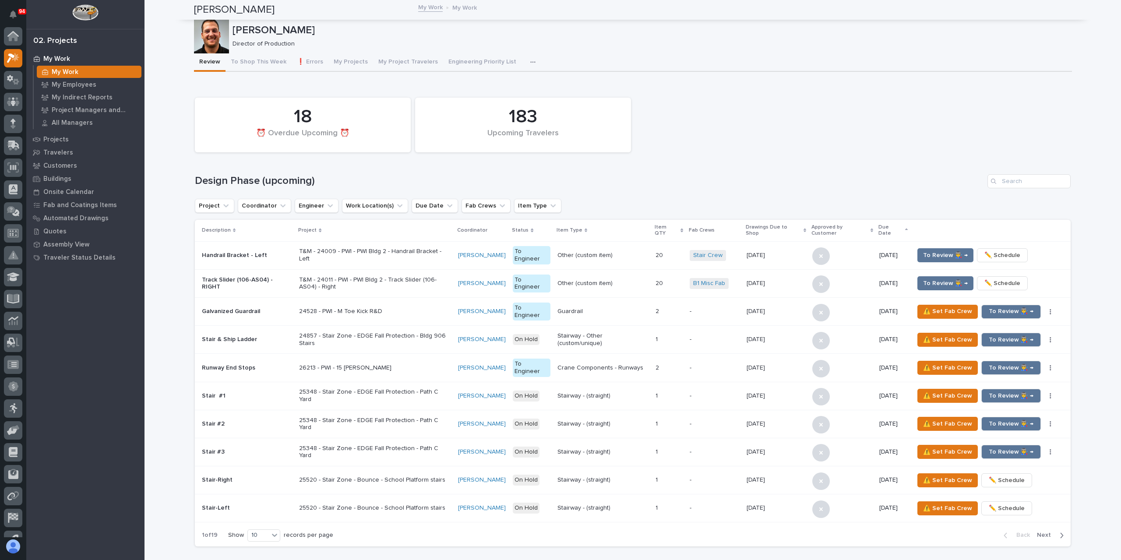
scroll to position [22, 0]
